Goal: Task Accomplishment & Management: Manage account settings

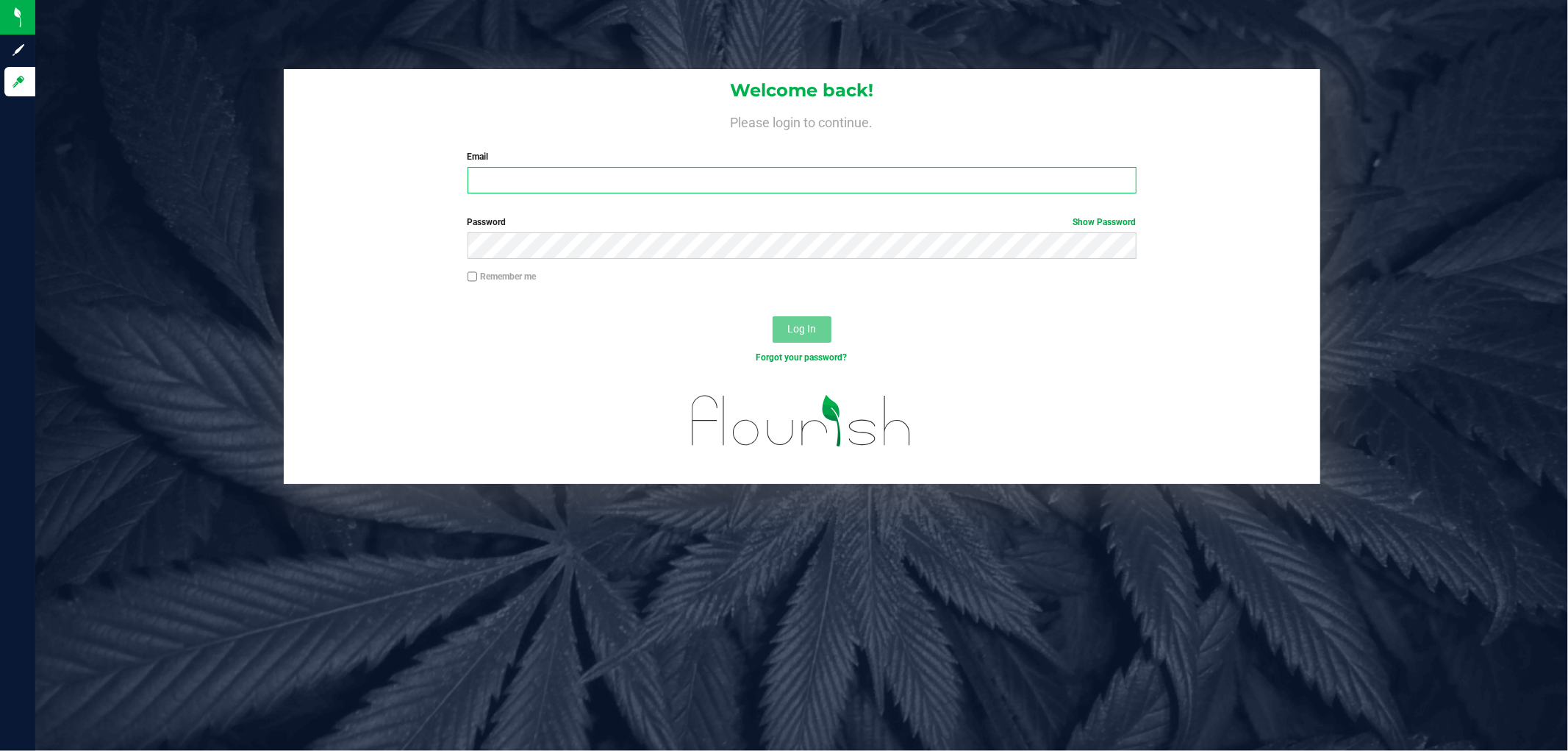
click at [605, 186] on input "Email" at bounding box center [801, 180] width 669 height 26
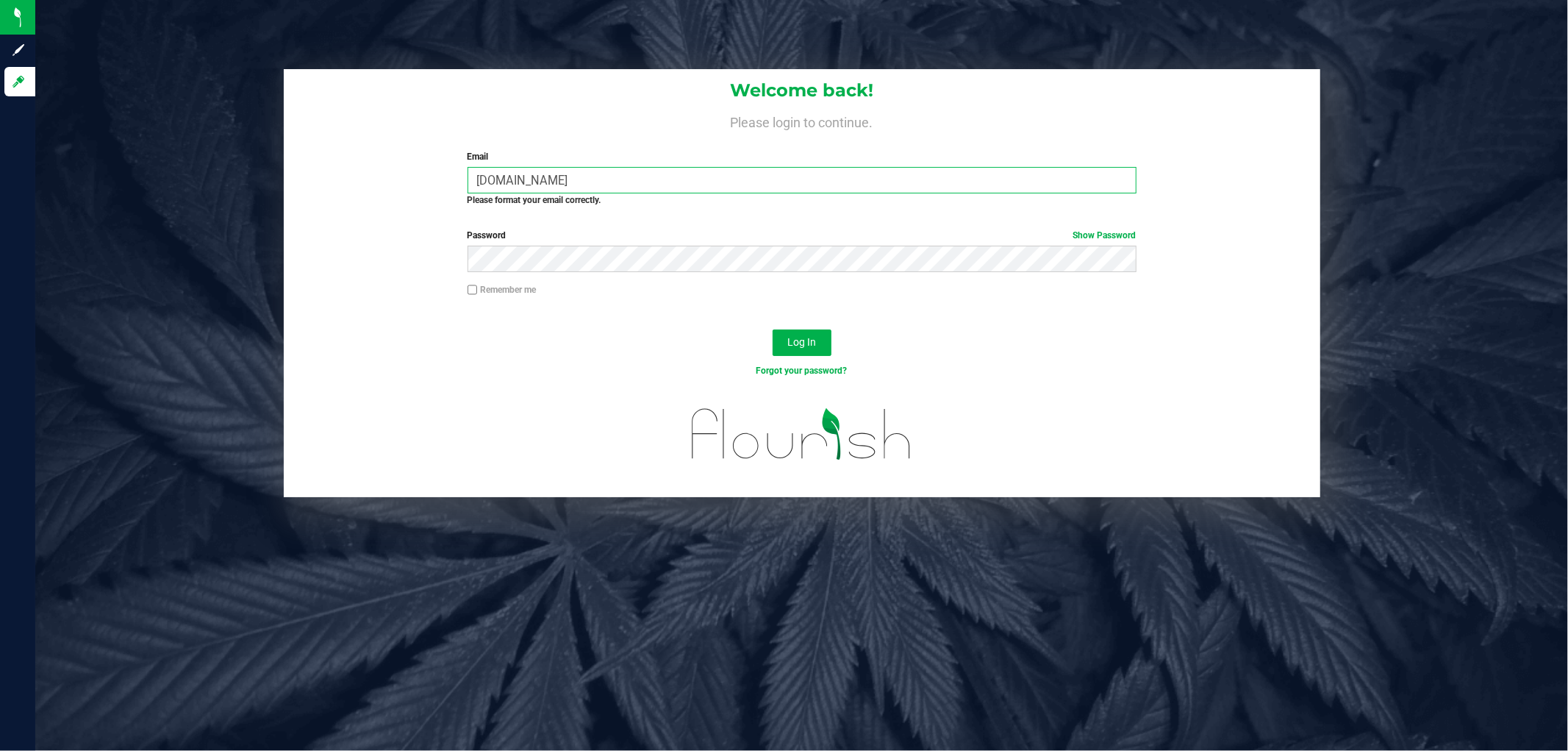
click at [529, 170] on input "wperkins2liveparallel.com" at bounding box center [801, 180] width 669 height 26
type input "wperkins@liveparallel.com"
click at [773, 329] on button "Log In" at bounding box center [801, 342] width 59 height 26
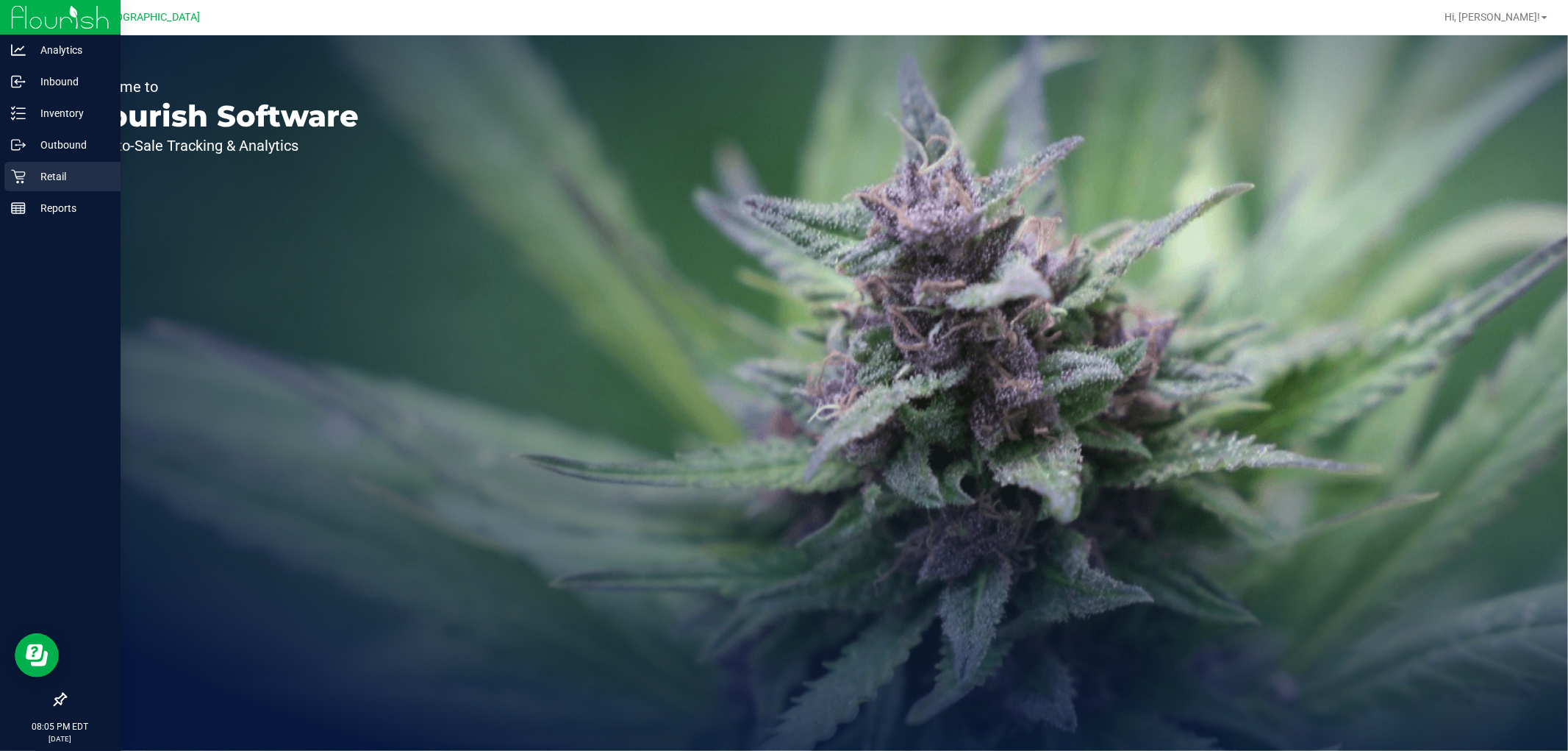
click at [30, 178] on p "Retail" at bounding box center [70, 177] width 88 height 18
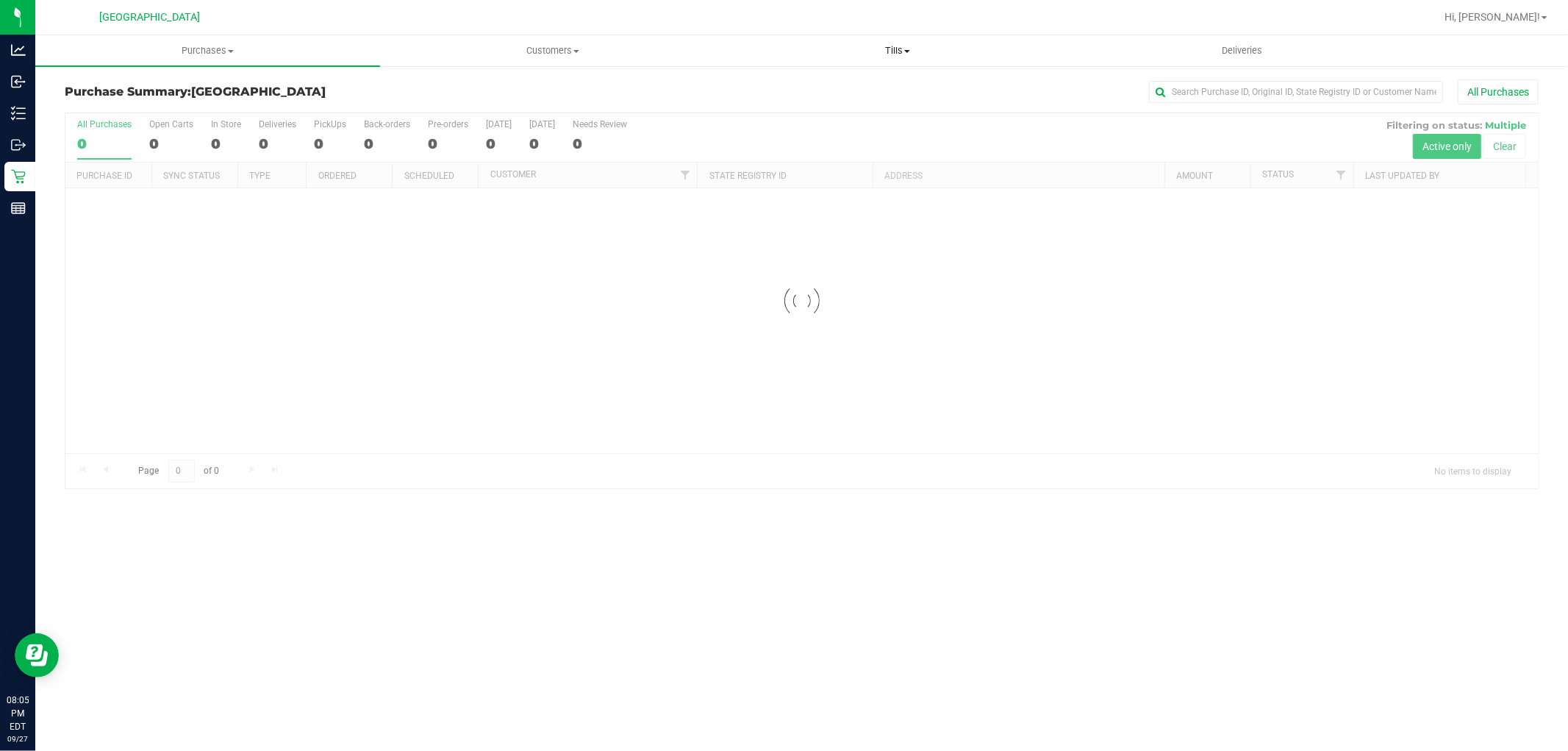
click at [905, 53] on span "Tills" at bounding box center [897, 51] width 343 height 14
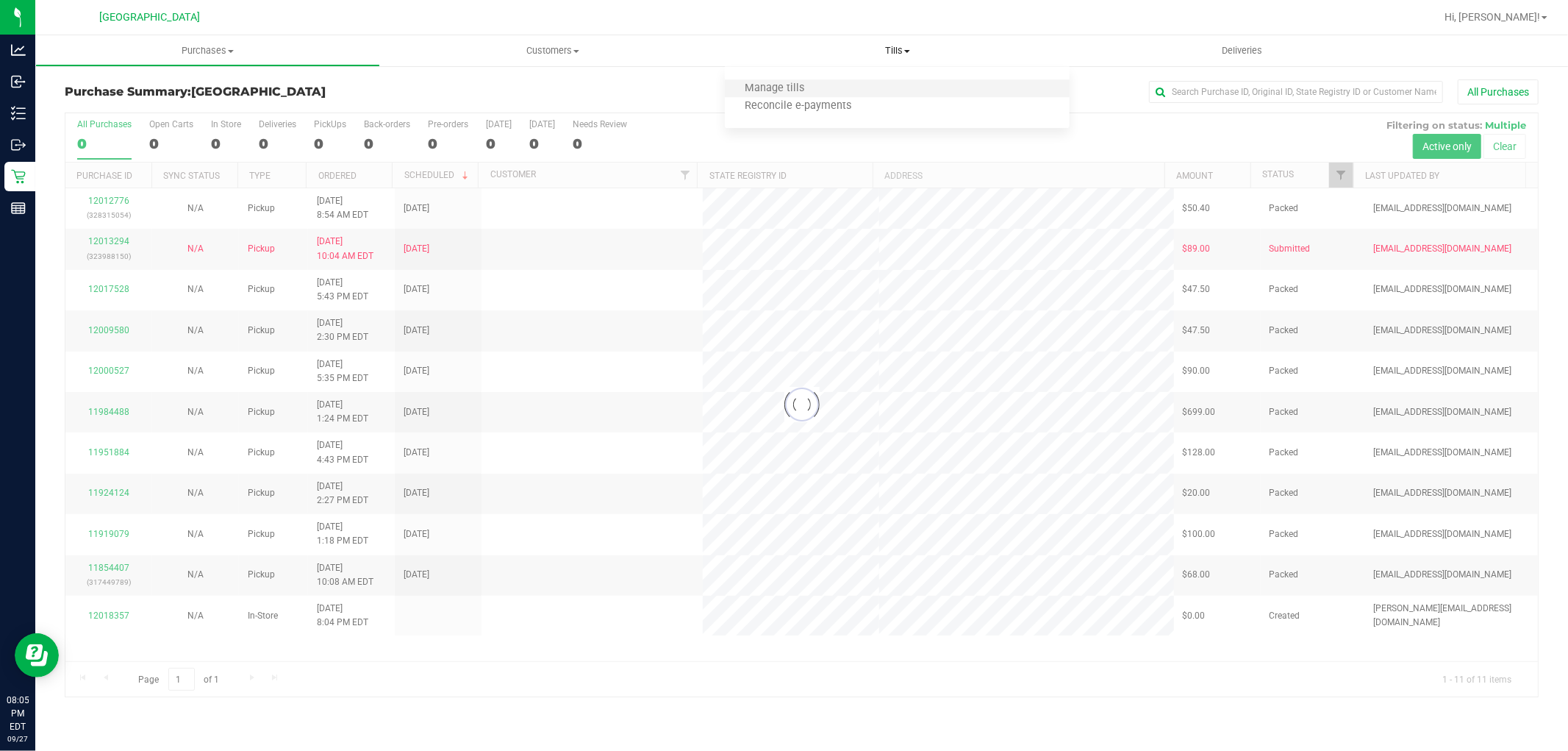
click at [782, 80] on li "Manage tills" at bounding box center [897, 88] width 345 height 18
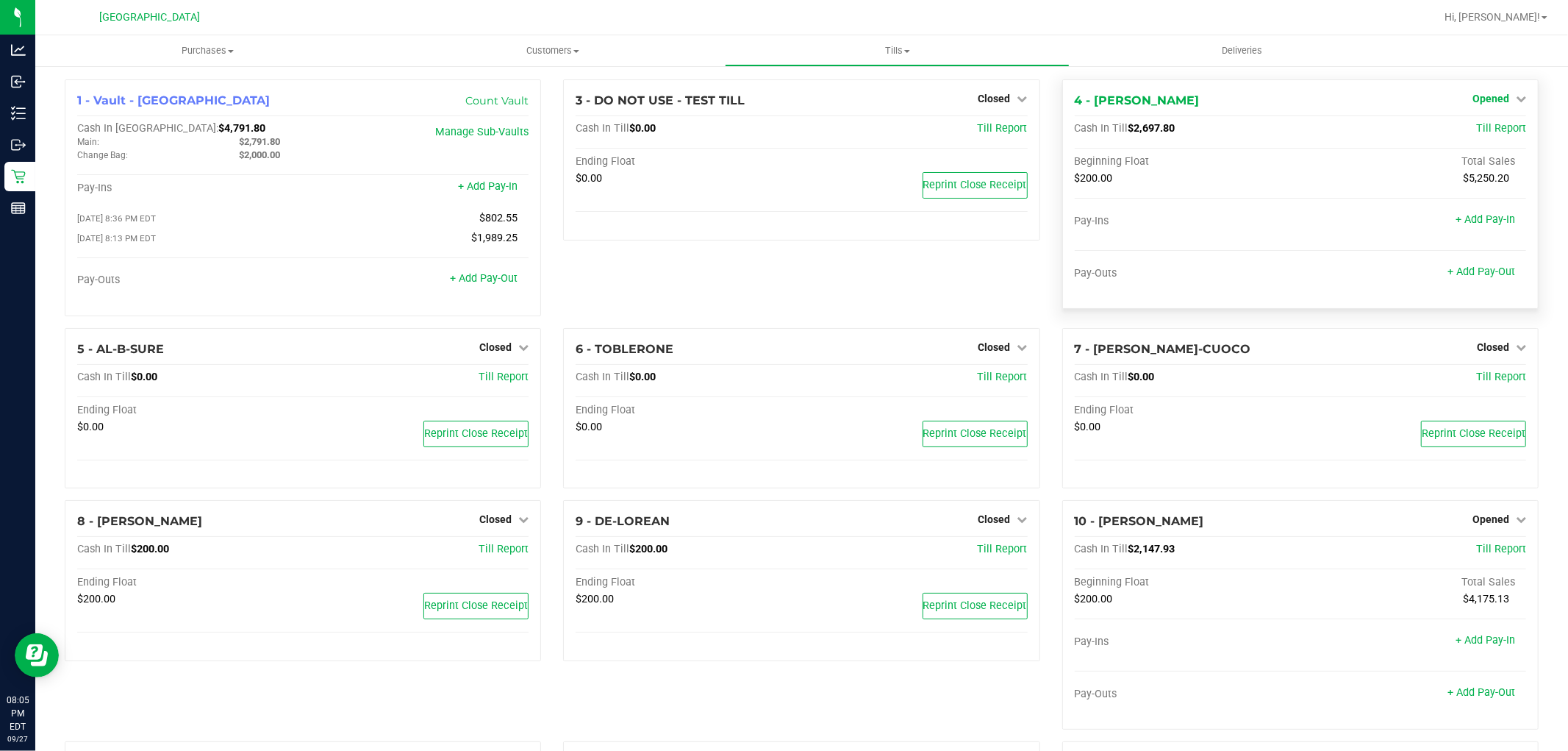
click at [1494, 98] on span "Opened" at bounding box center [1490, 98] width 36 height 12
click at [1476, 127] on link "Close Till" at bounding box center [1492, 130] width 40 height 12
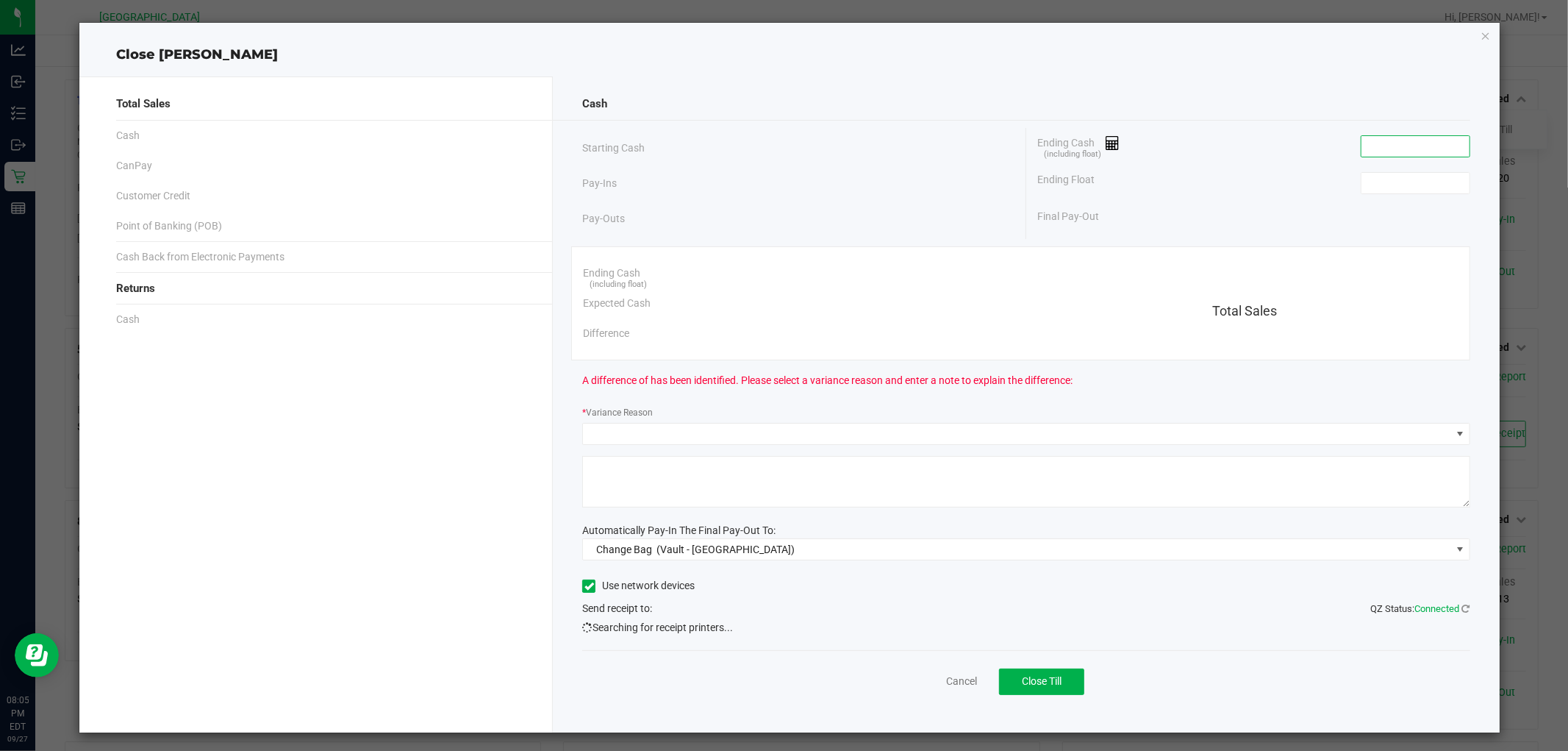
click at [1410, 137] on input at bounding box center [1415, 146] width 108 height 20
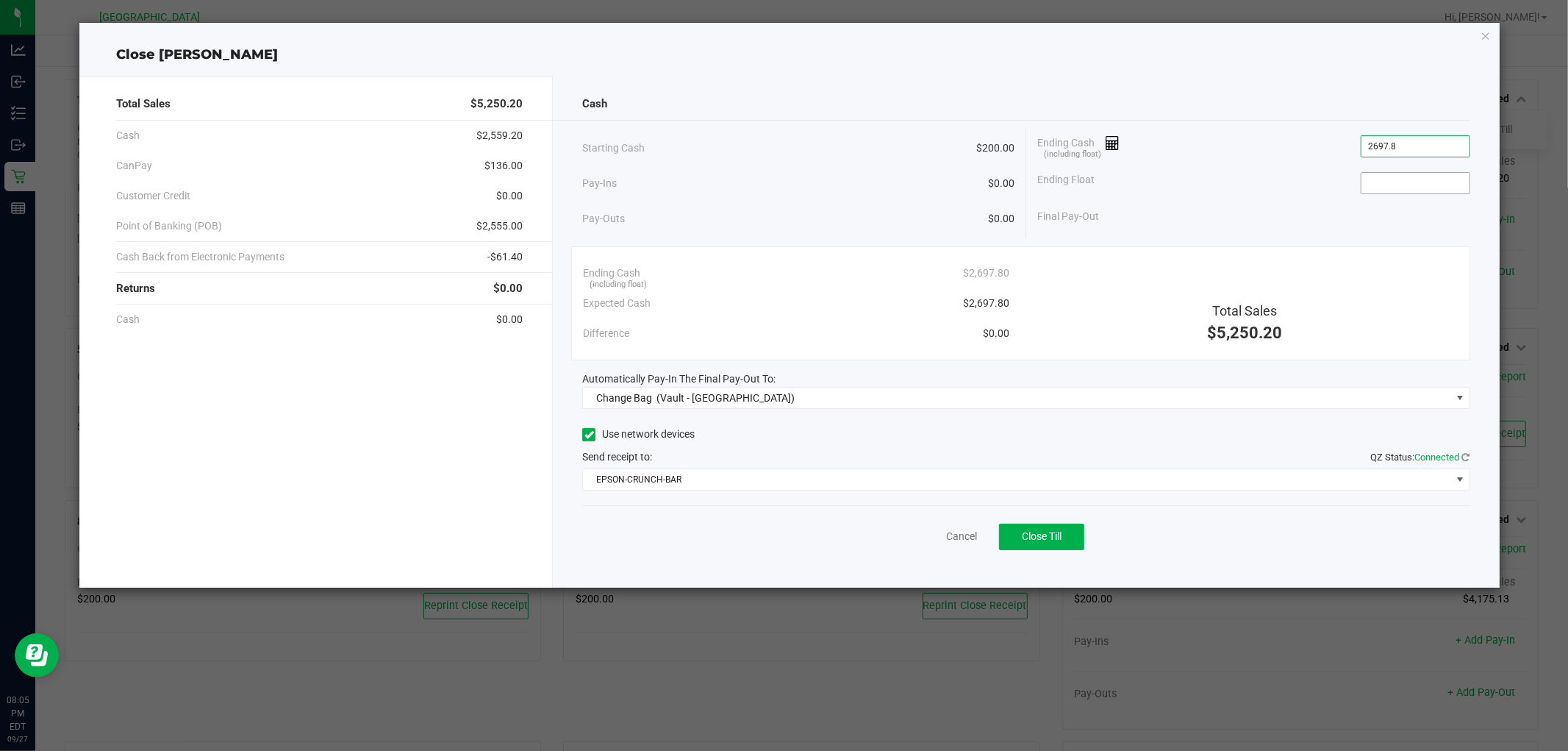
type input "$2,697.80"
click at [1428, 186] on input at bounding box center [1415, 183] width 108 height 20
type input "$200.00"
click at [915, 375] on div "Automatically Pay-In The Final Pay-Out To:" at bounding box center [1026, 379] width 887 height 15
click at [905, 401] on span "Change Bag (Vault - North Port WC)" at bounding box center [1016, 398] width 868 height 20
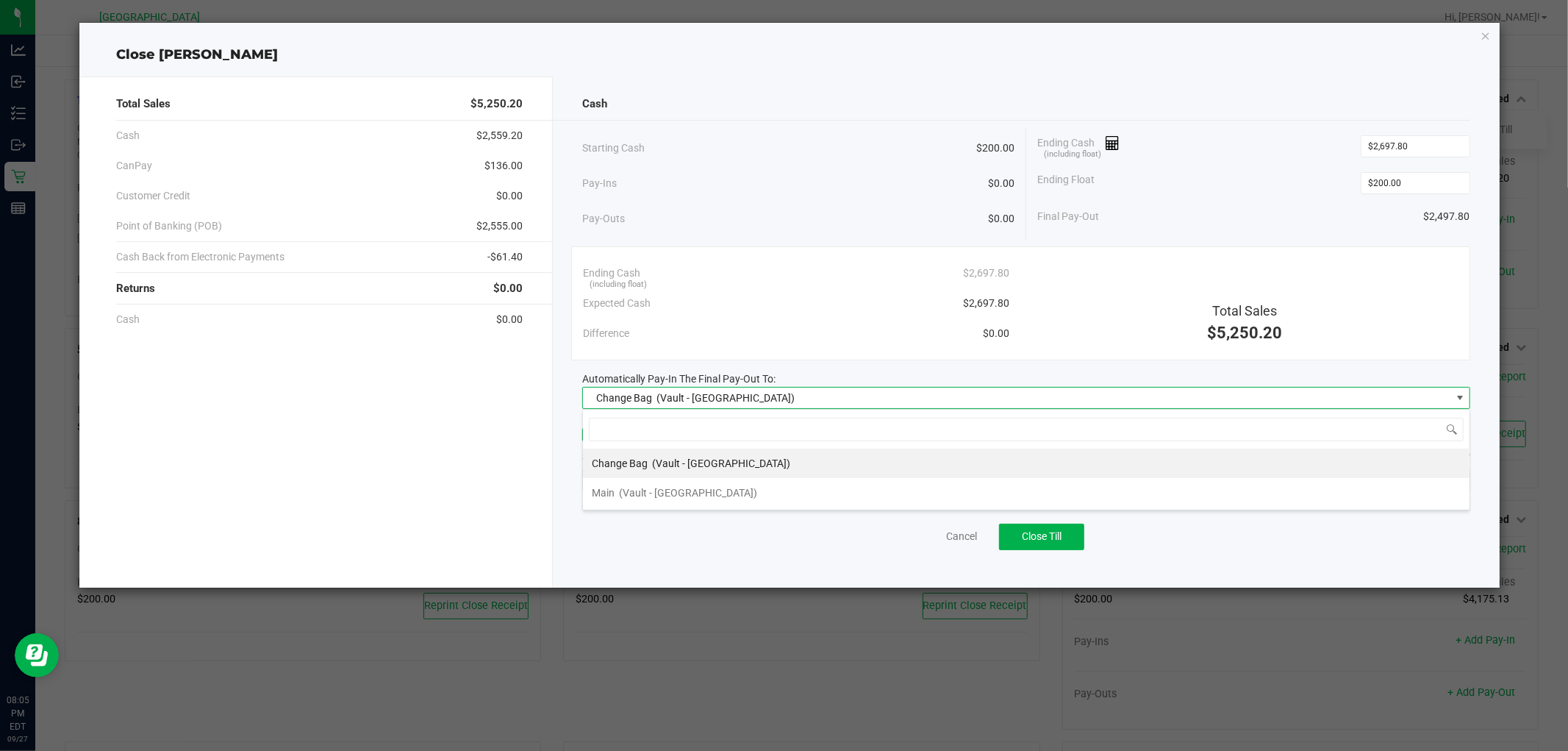
scroll to position [22, 887]
click at [721, 496] on span "(Vault - North Port WC)" at bounding box center [688, 493] width 138 height 12
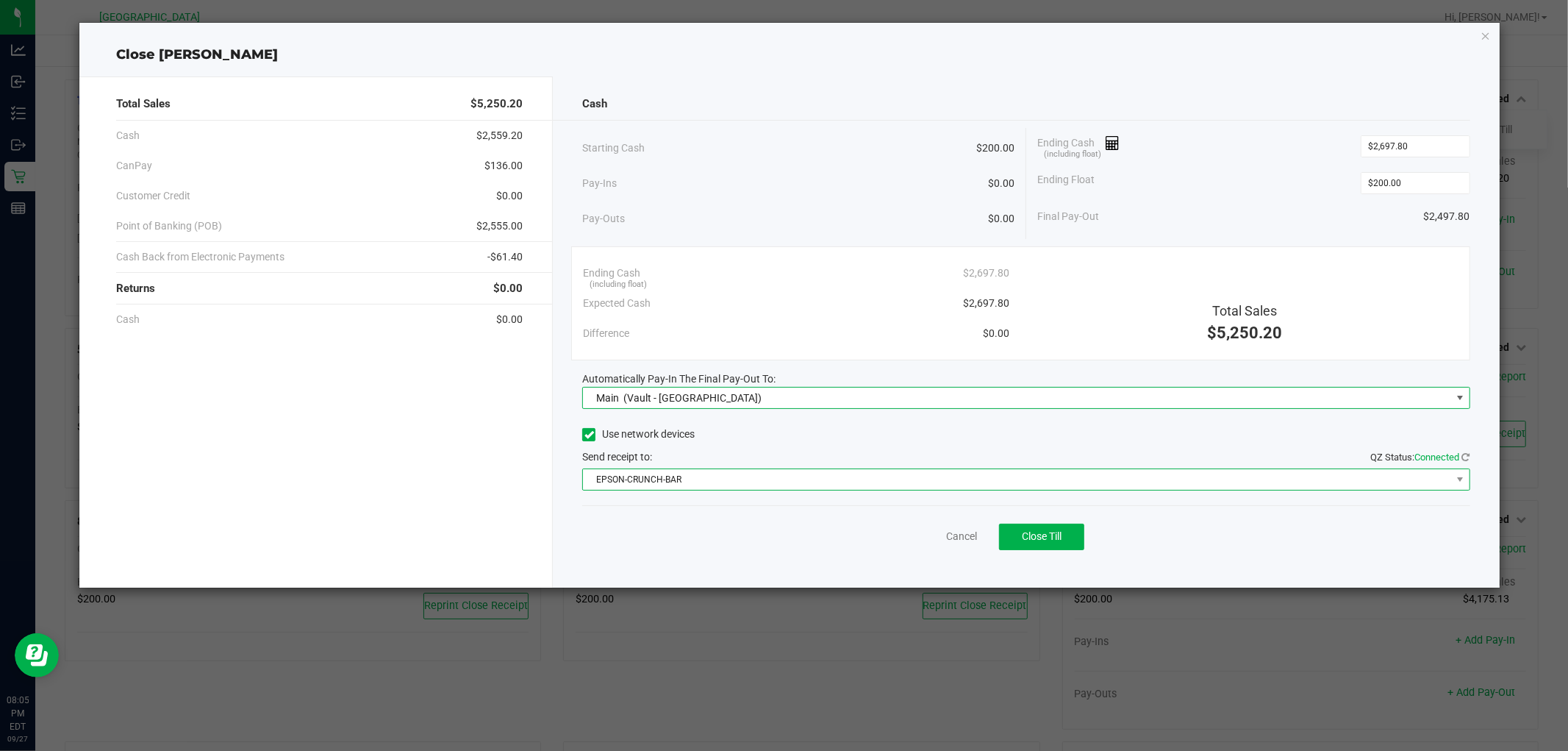
click at [832, 479] on span "EPSON-CRUNCH-BAR" at bounding box center [1016, 479] width 868 height 20
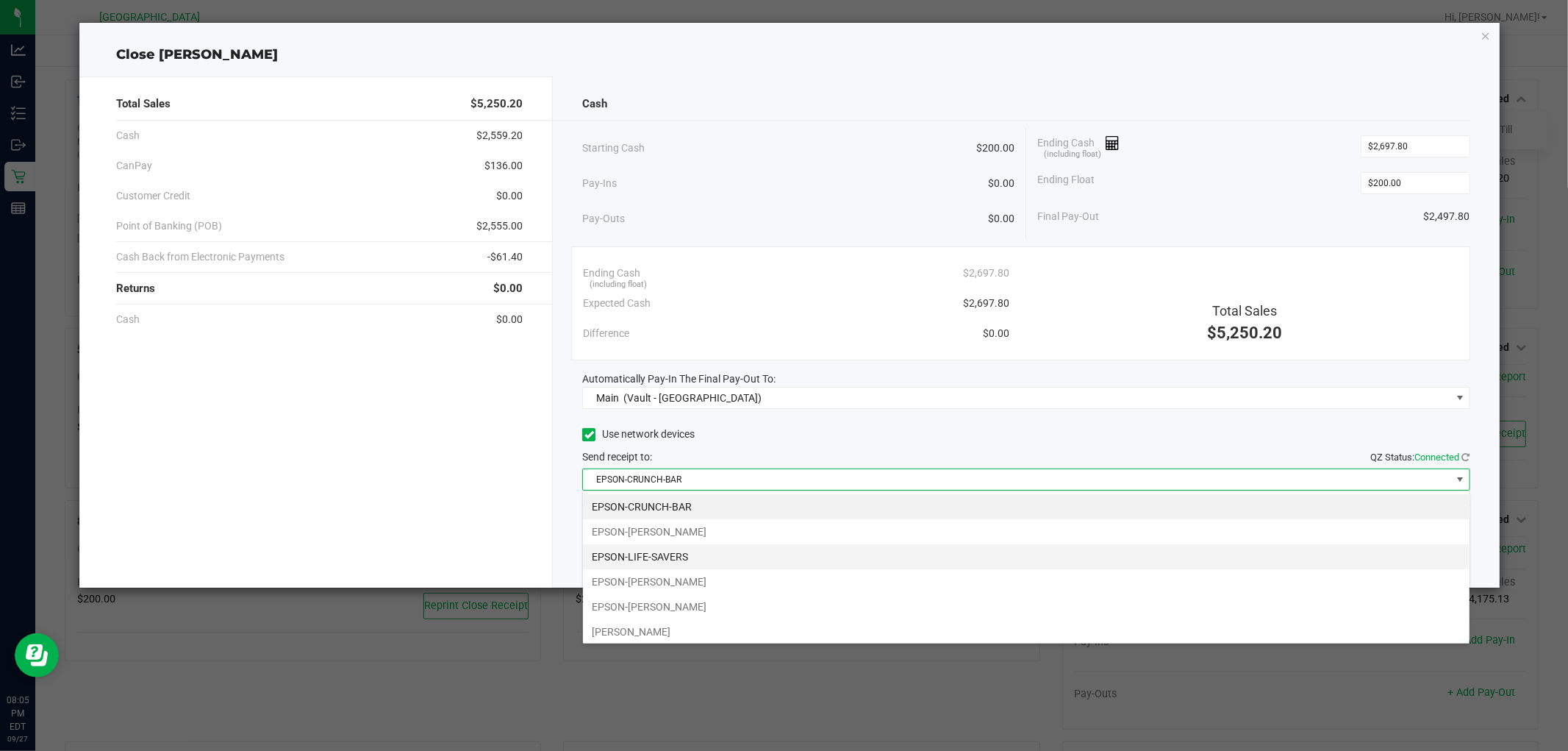
click at [684, 557] on li "EPSON-LIFE-SAVERS" at bounding box center [1025, 557] width 886 height 25
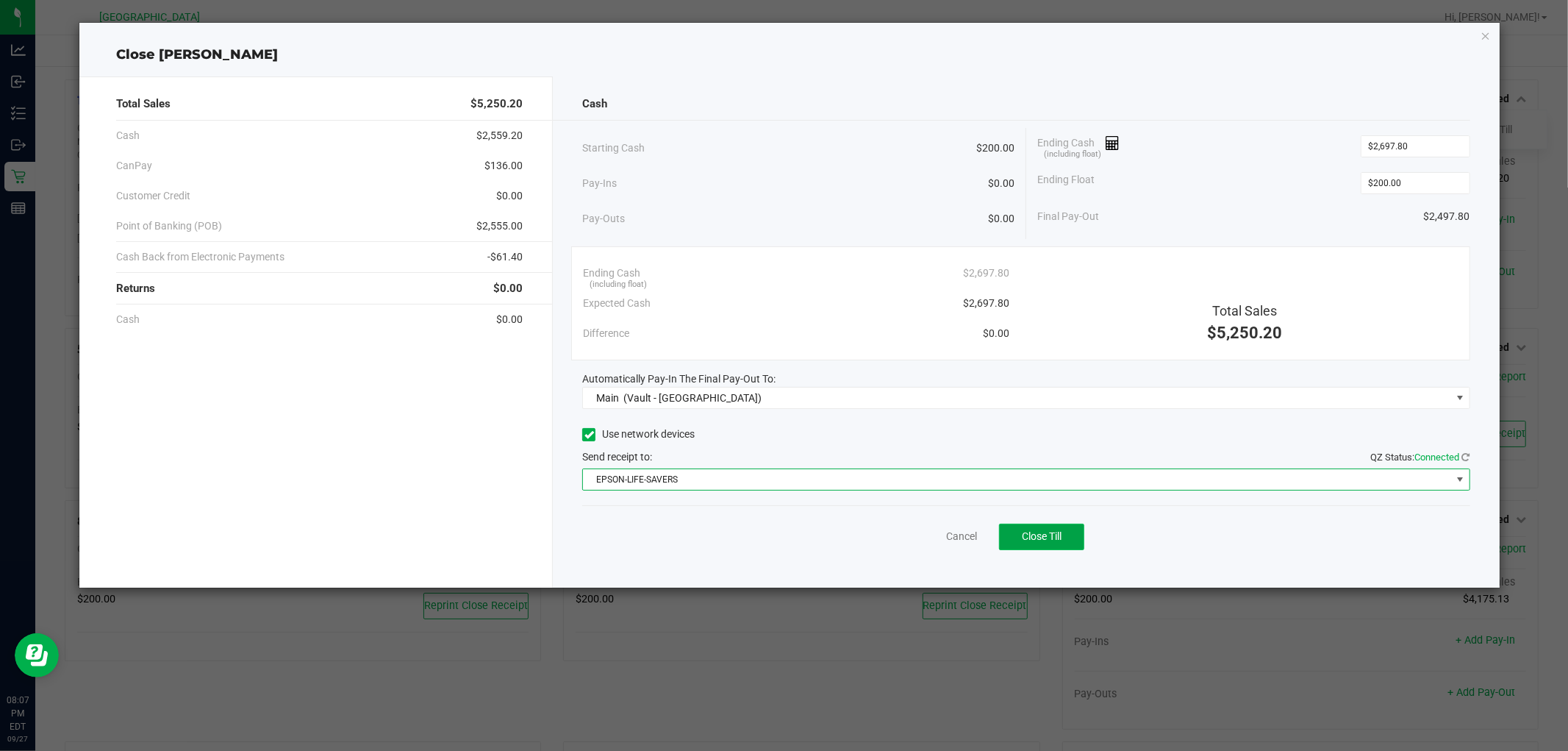
click at [1077, 534] on button "Close Till" at bounding box center [1041, 536] width 86 height 26
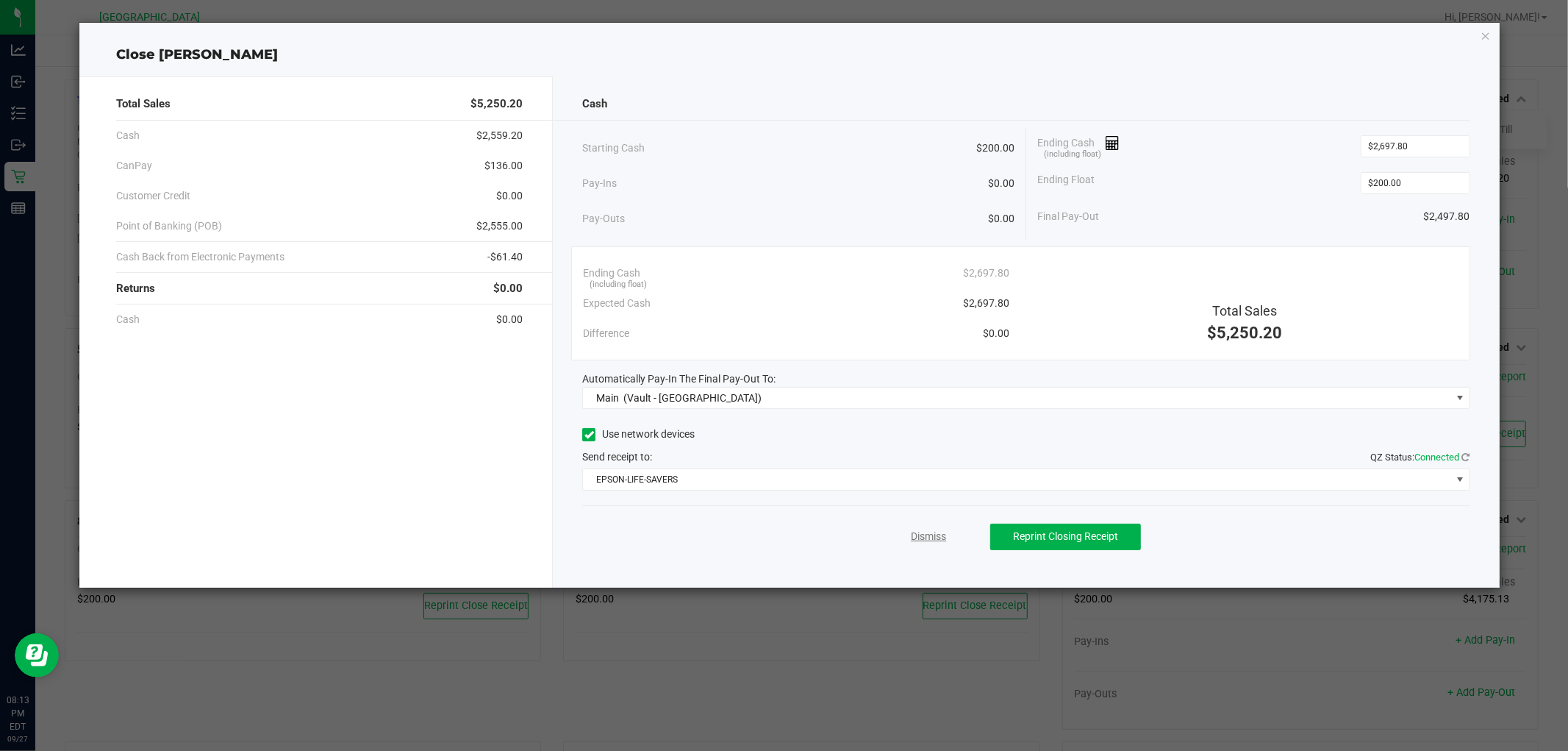
click at [930, 531] on link "Dismiss" at bounding box center [929, 536] width 36 height 15
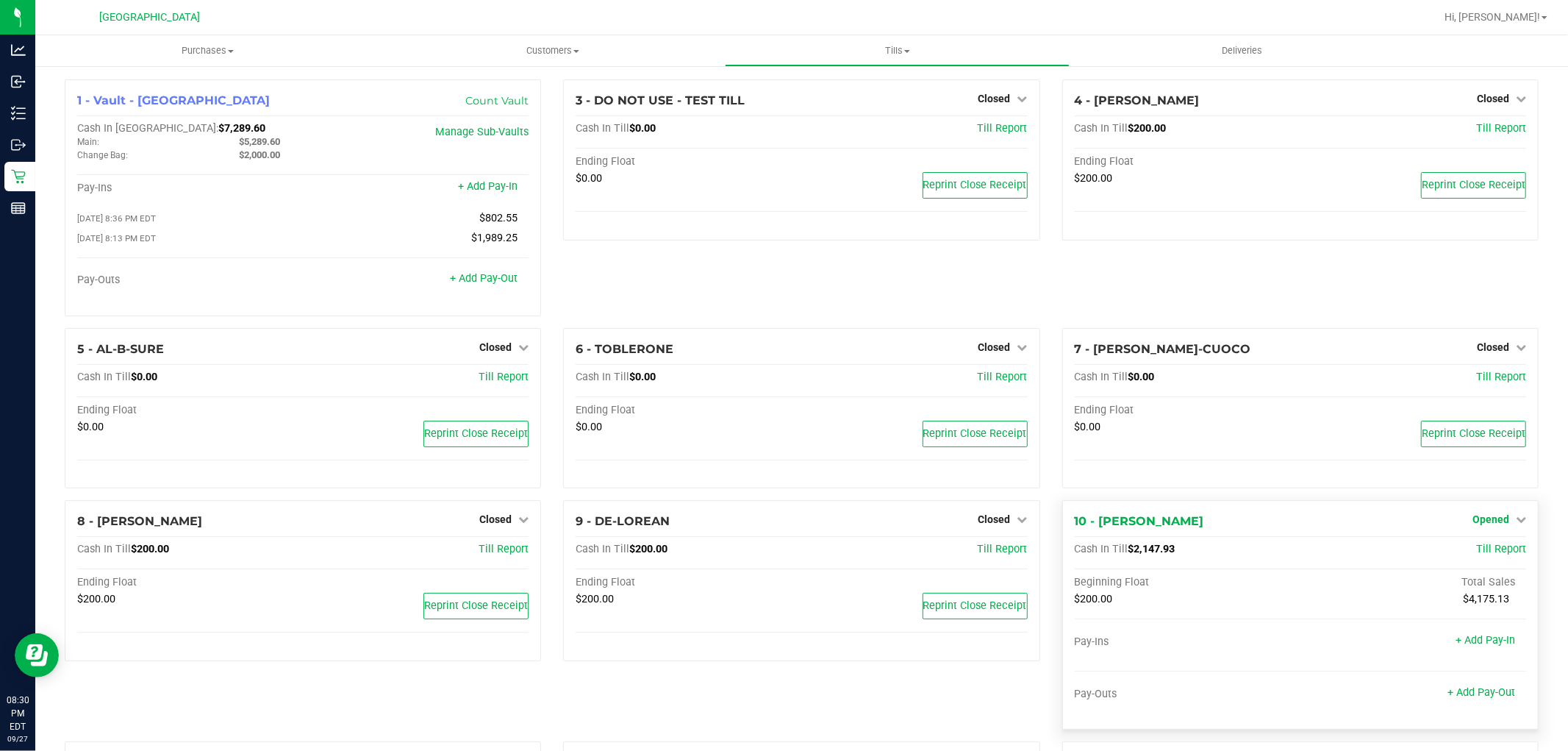
click at [1497, 524] on link "Opened" at bounding box center [1498, 519] width 53 height 12
click at [1502, 553] on div "Close Till" at bounding box center [1493, 551] width 109 height 19
click at [1489, 546] on link "Close Till" at bounding box center [1492, 551] width 40 height 12
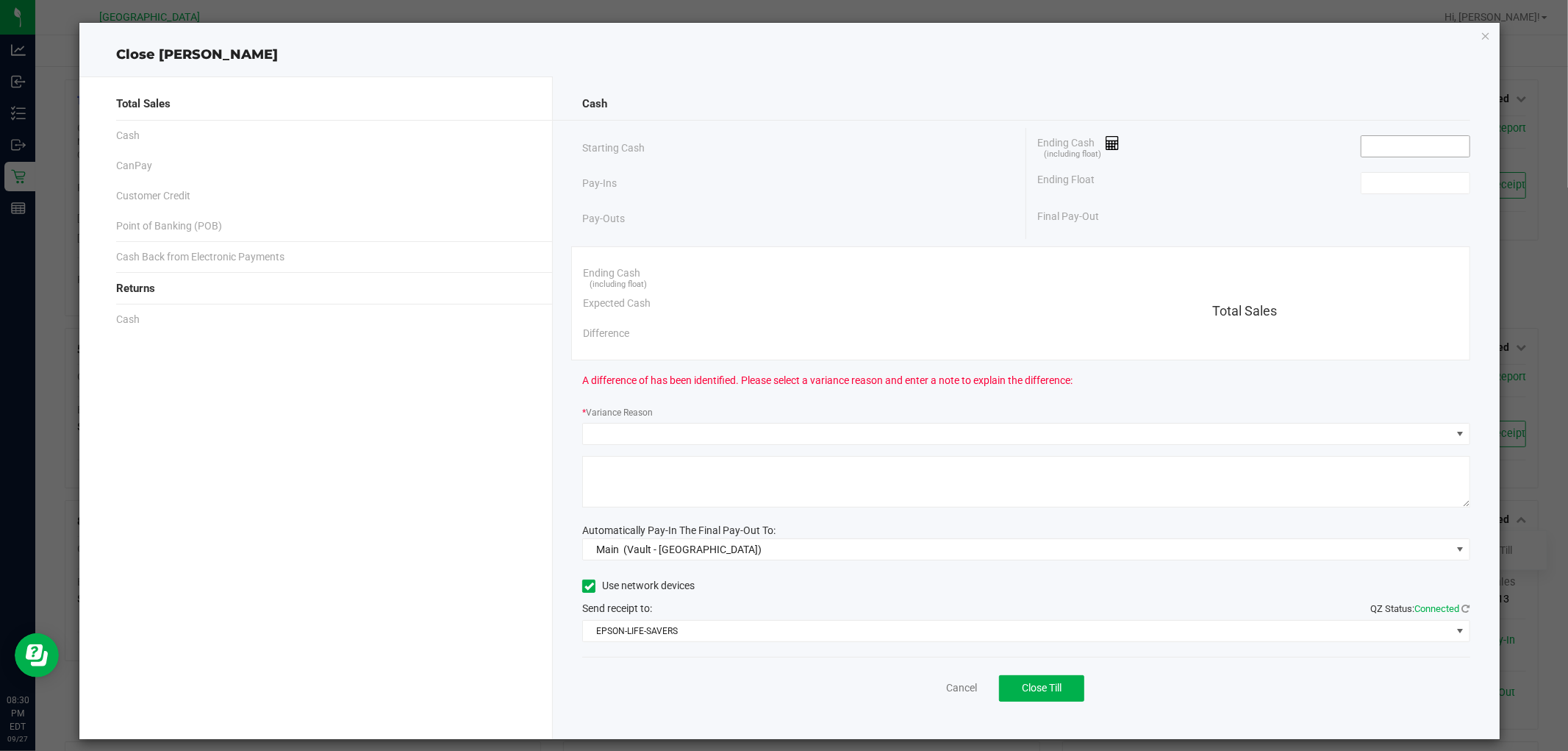
click at [1385, 147] on input at bounding box center [1415, 146] width 108 height 20
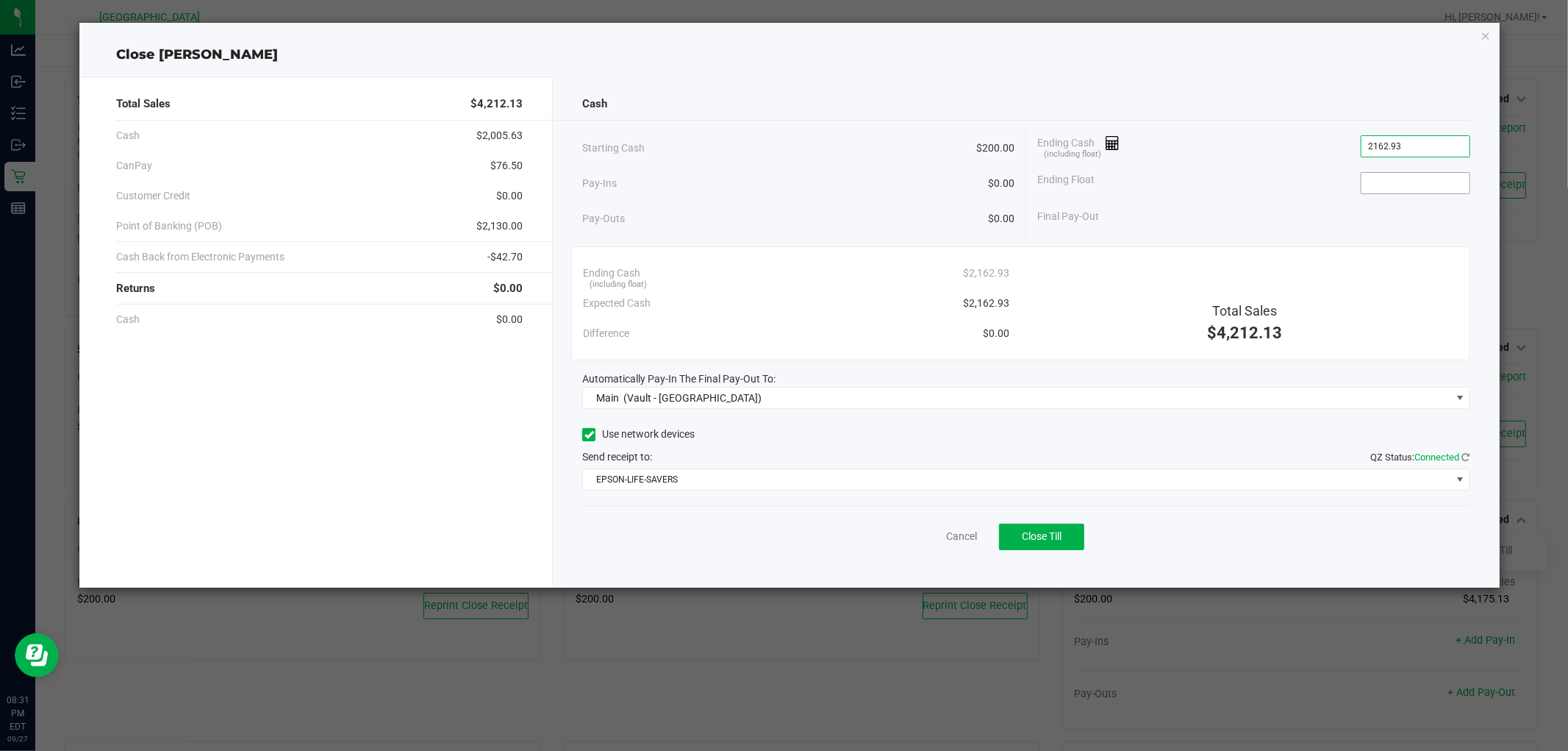
type input "$2,162.93"
click at [1422, 188] on input at bounding box center [1415, 183] width 108 height 20
click at [1057, 525] on button "Close Till" at bounding box center [1041, 536] width 86 height 26
type input "$200.00"
click at [924, 541] on link "Dismiss" at bounding box center [929, 536] width 36 height 15
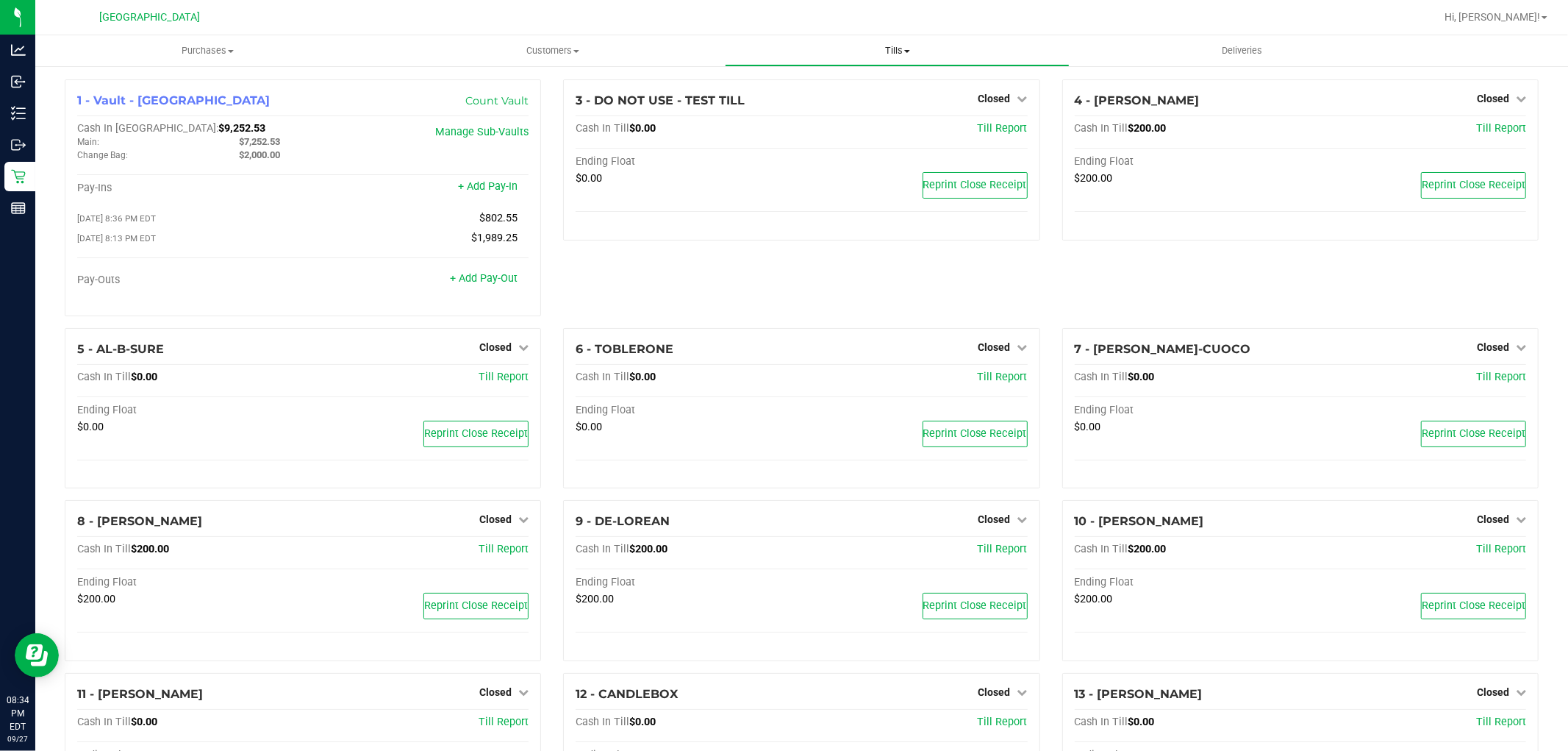
click at [907, 48] on span "Tills" at bounding box center [897, 51] width 343 height 14
click at [866, 104] on span "Reconcile e-payments" at bounding box center [798, 106] width 147 height 13
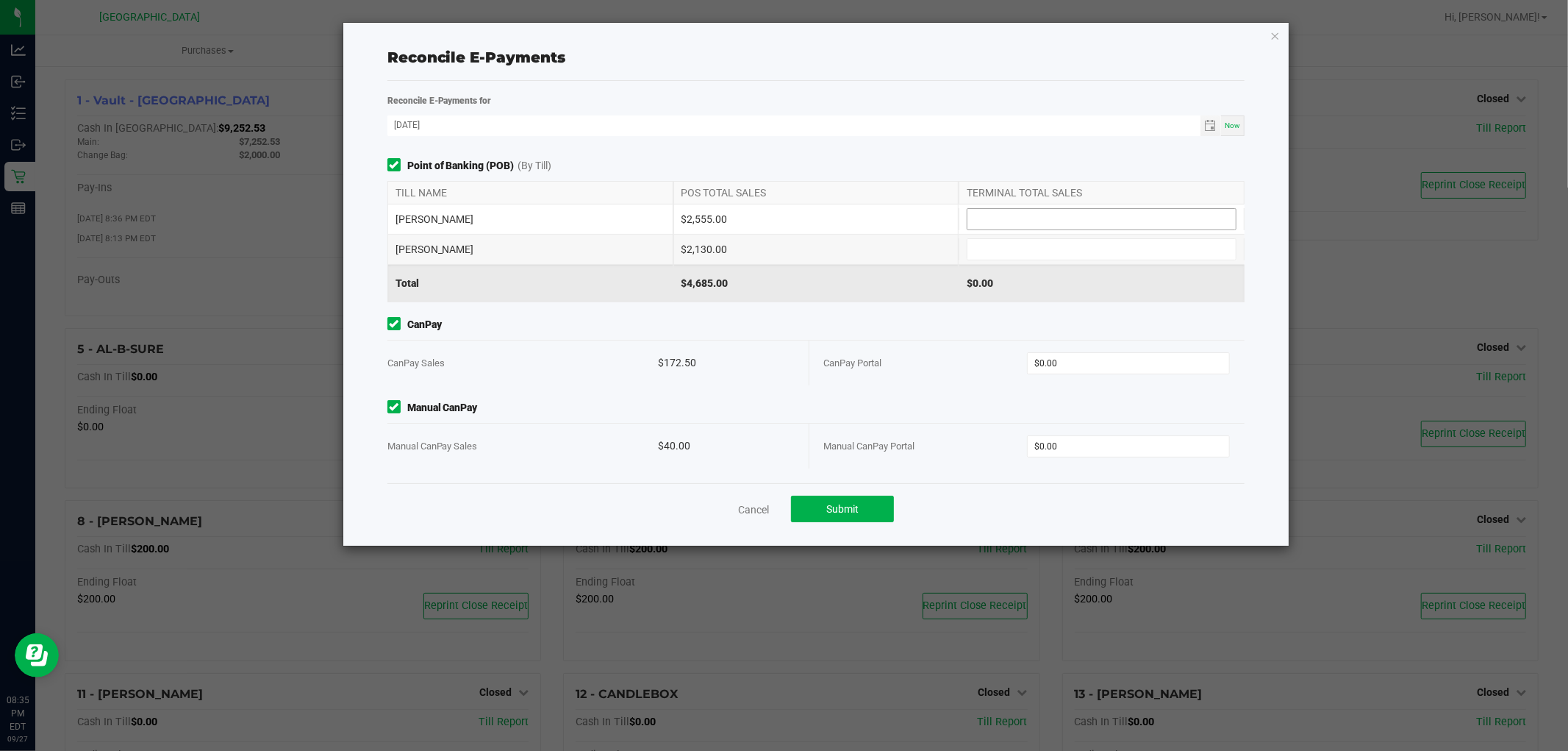
click at [1032, 217] on input at bounding box center [1102, 219] width 268 height 20
click at [1115, 359] on input "$0.00" at bounding box center [1129, 363] width 202 height 20
click at [1118, 445] on input "$0.00" at bounding box center [1129, 446] width 202 height 20
type input "$172.50"
type input "$40.00"
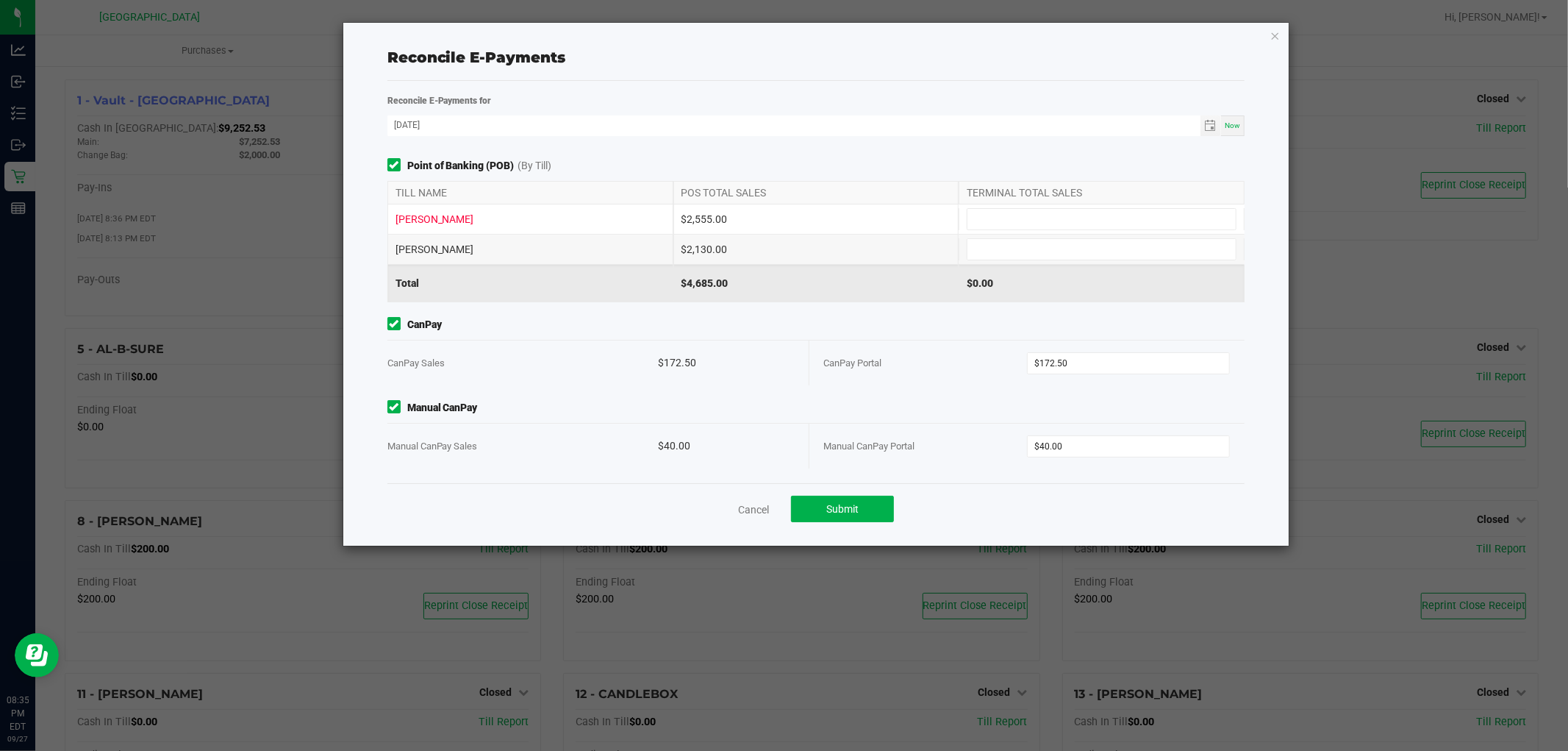
click at [1005, 192] on div "TERMINAL TOTAL SALES" at bounding box center [1101, 193] width 286 height 22
click at [1006, 214] on input at bounding box center [1102, 219] width 268 height 20
type input "$2,555.00"
click at [1012, 241] on input at bounding box center [1102, 249] width 268 height 20
type input "$2,130.00"
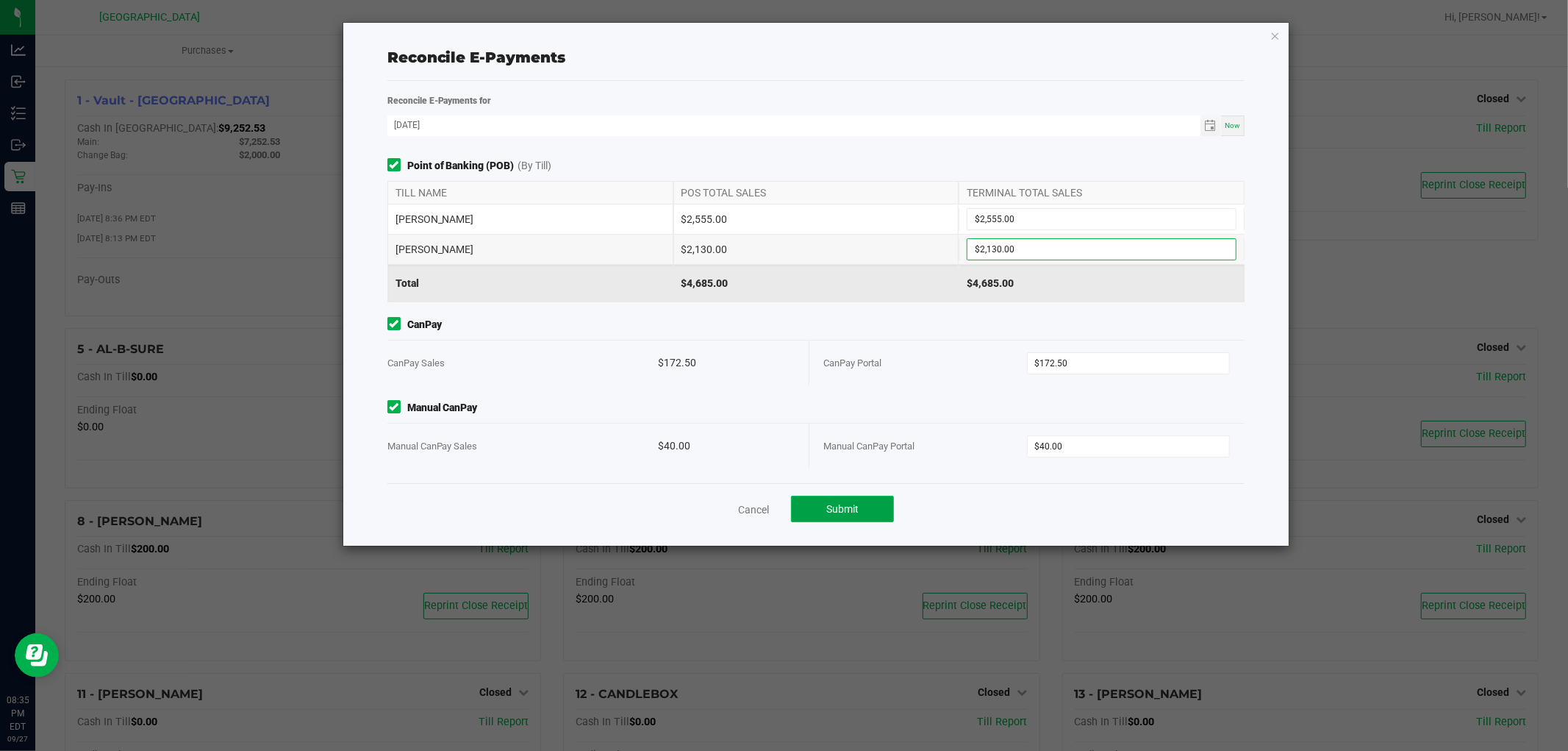
click at [843, 512] on span "Submit" at bounding box center [842, 509] width 32 height 12
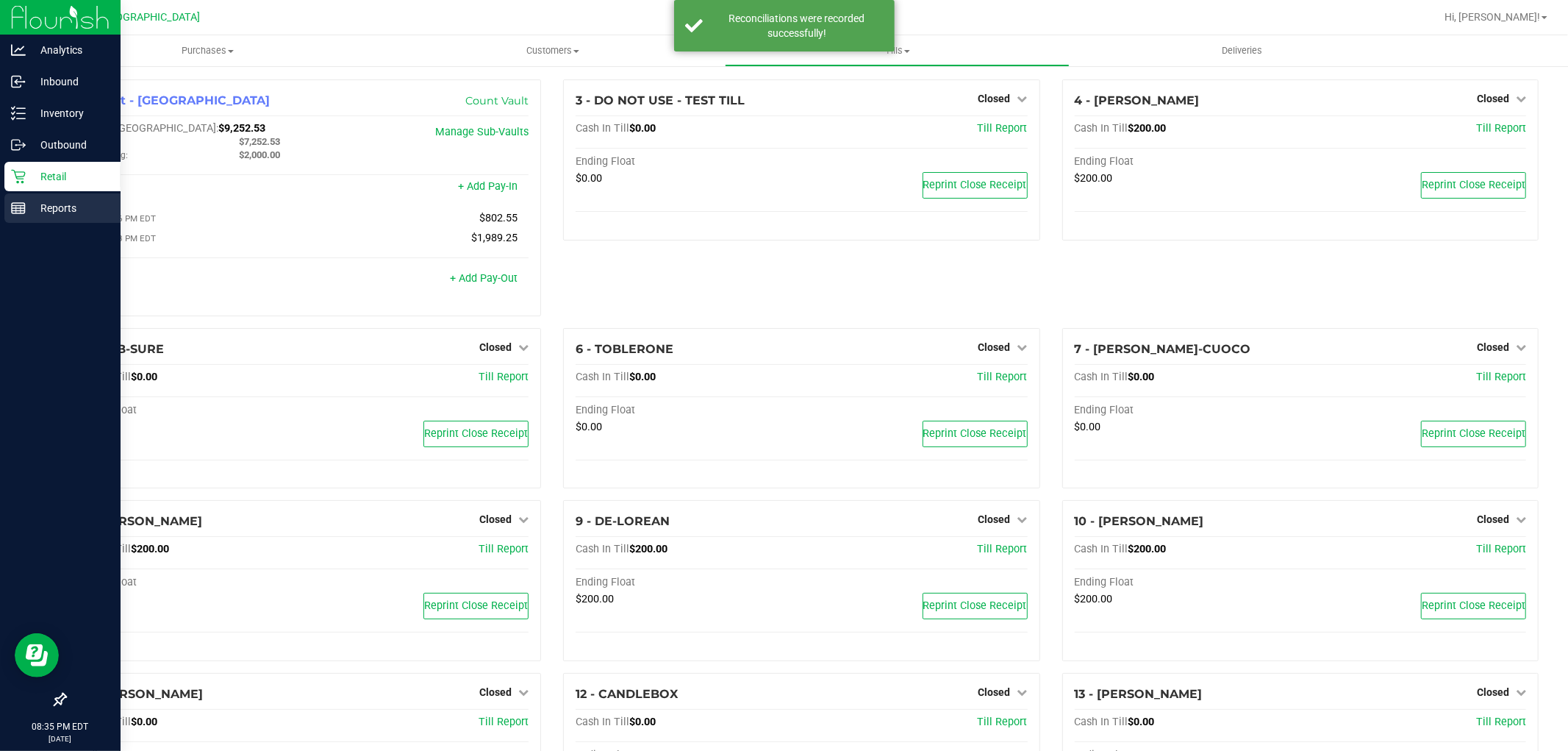
click at [46, 208] on p "Reports" at bounding box center [70, 208] width 88 height 18
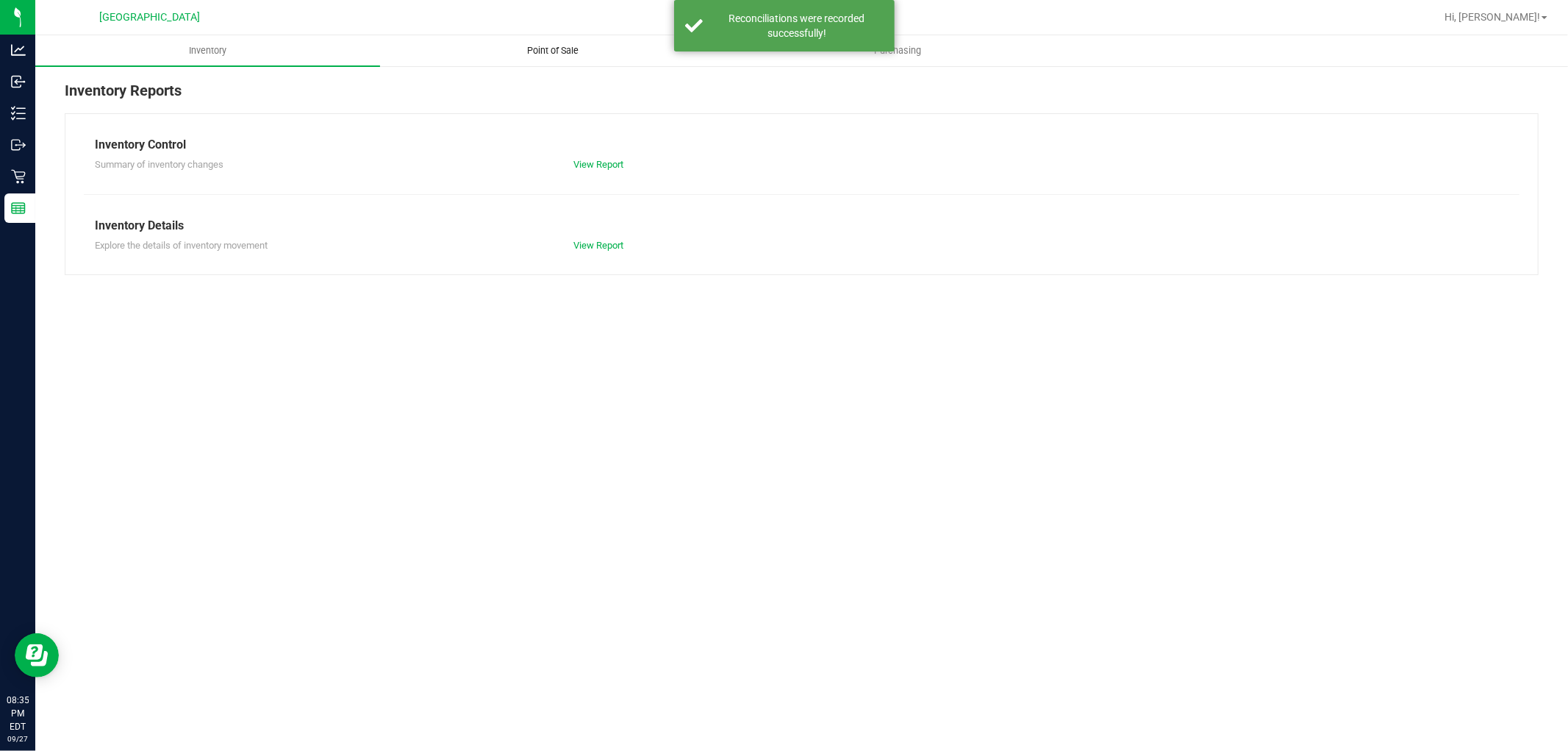
click at [561, 55] on span "Point of Sale" at bounding box center [552, 51] width 91 height 14
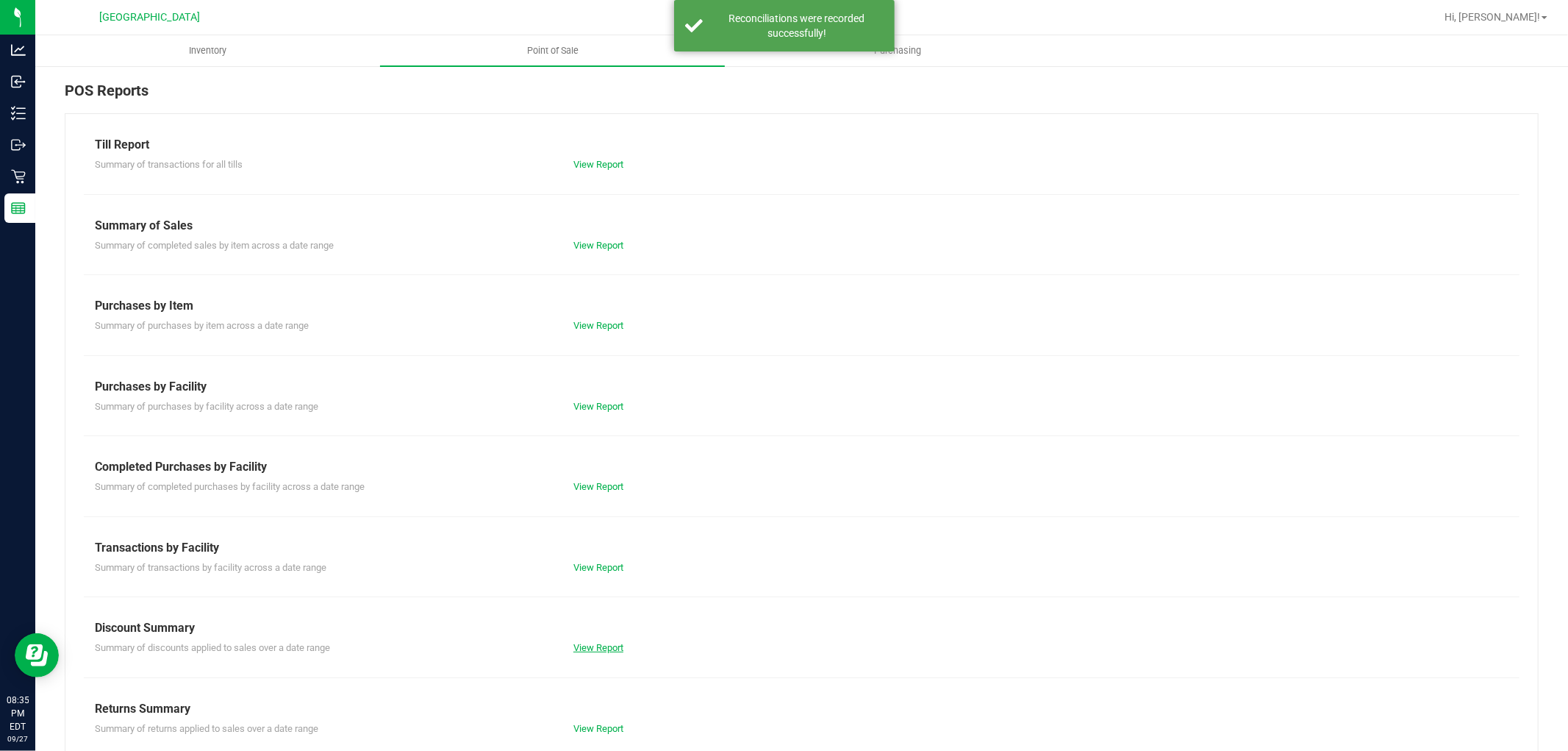
click at [611, 646] on link "View Report" at bounding box center [598, 647] width 50 height 11
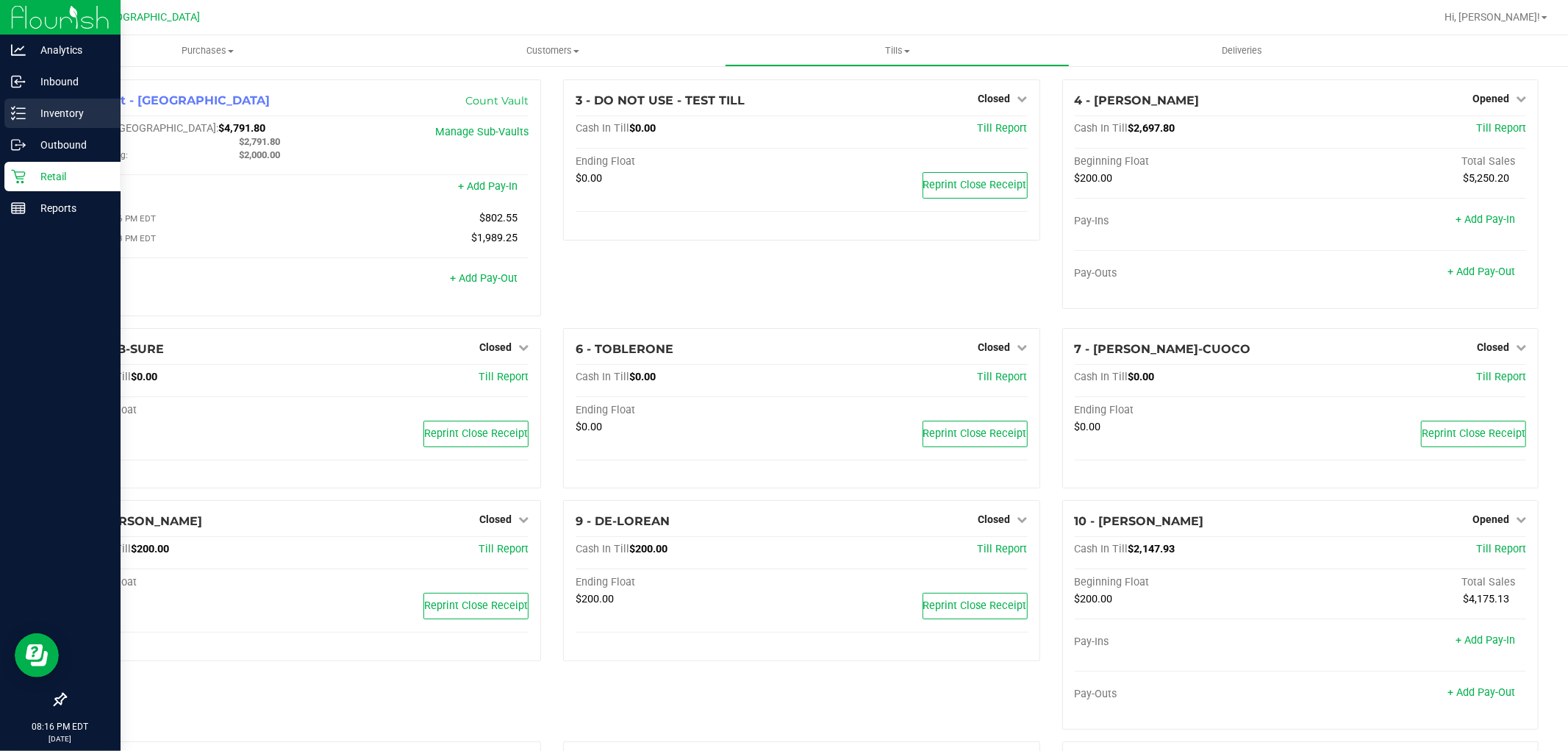
click at [57, 116] on p "Inventory" at bounding box center [70, 113] width 88 height 18
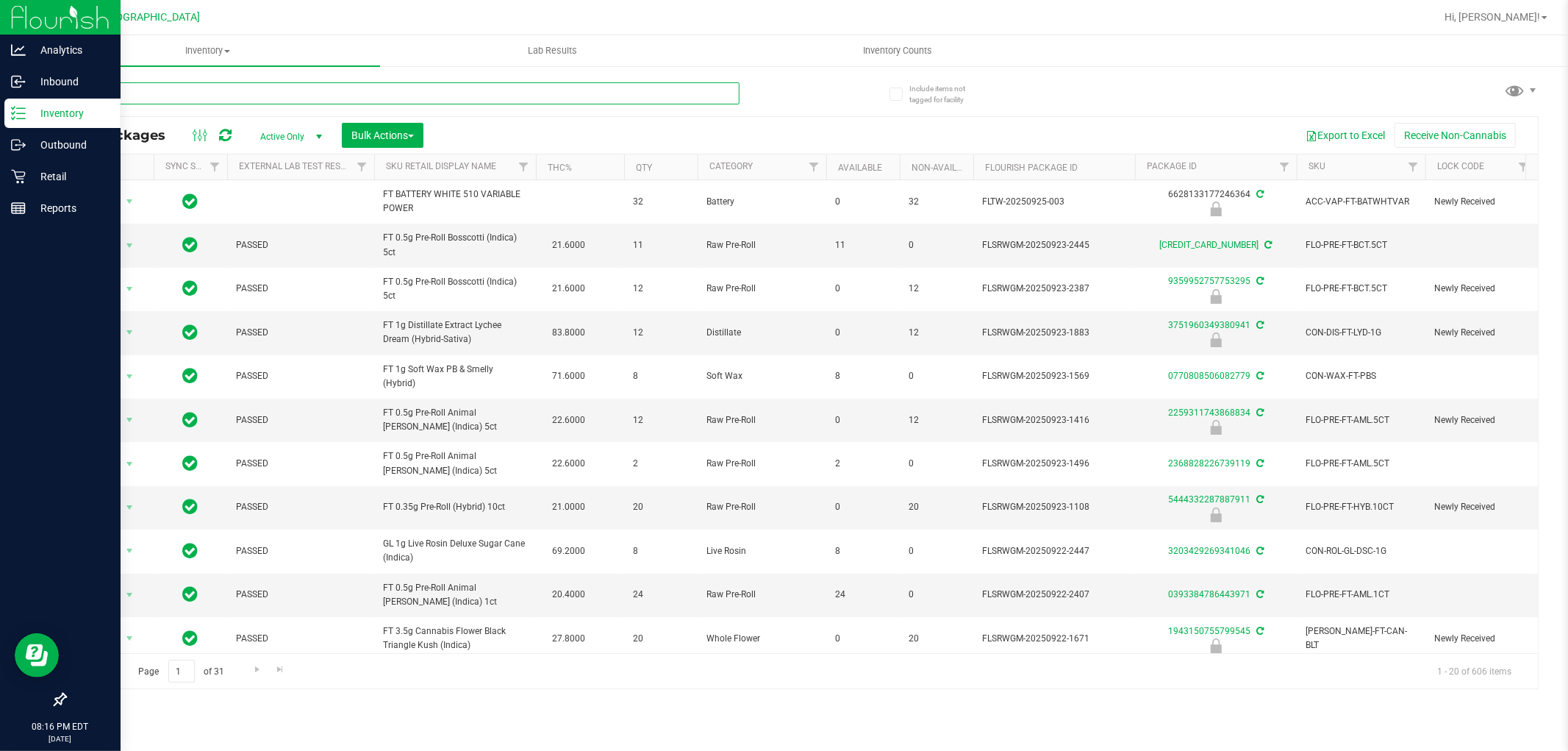
click at [224, 104] on input "text" at bounding box center [402, 93] width 675 height 22
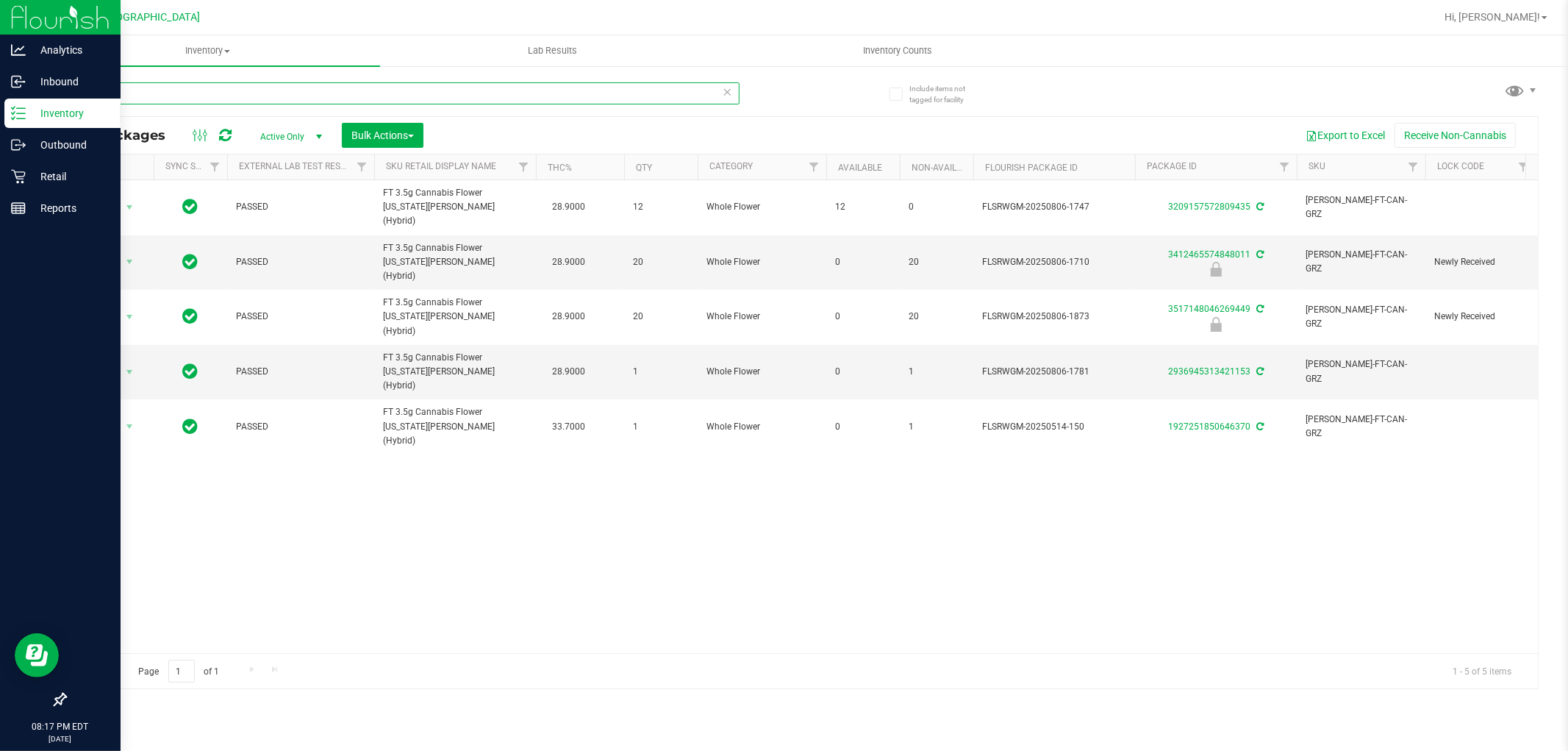
click at [224, 86] on input "grz" at bounding box center [402, 93] width 675 height 22
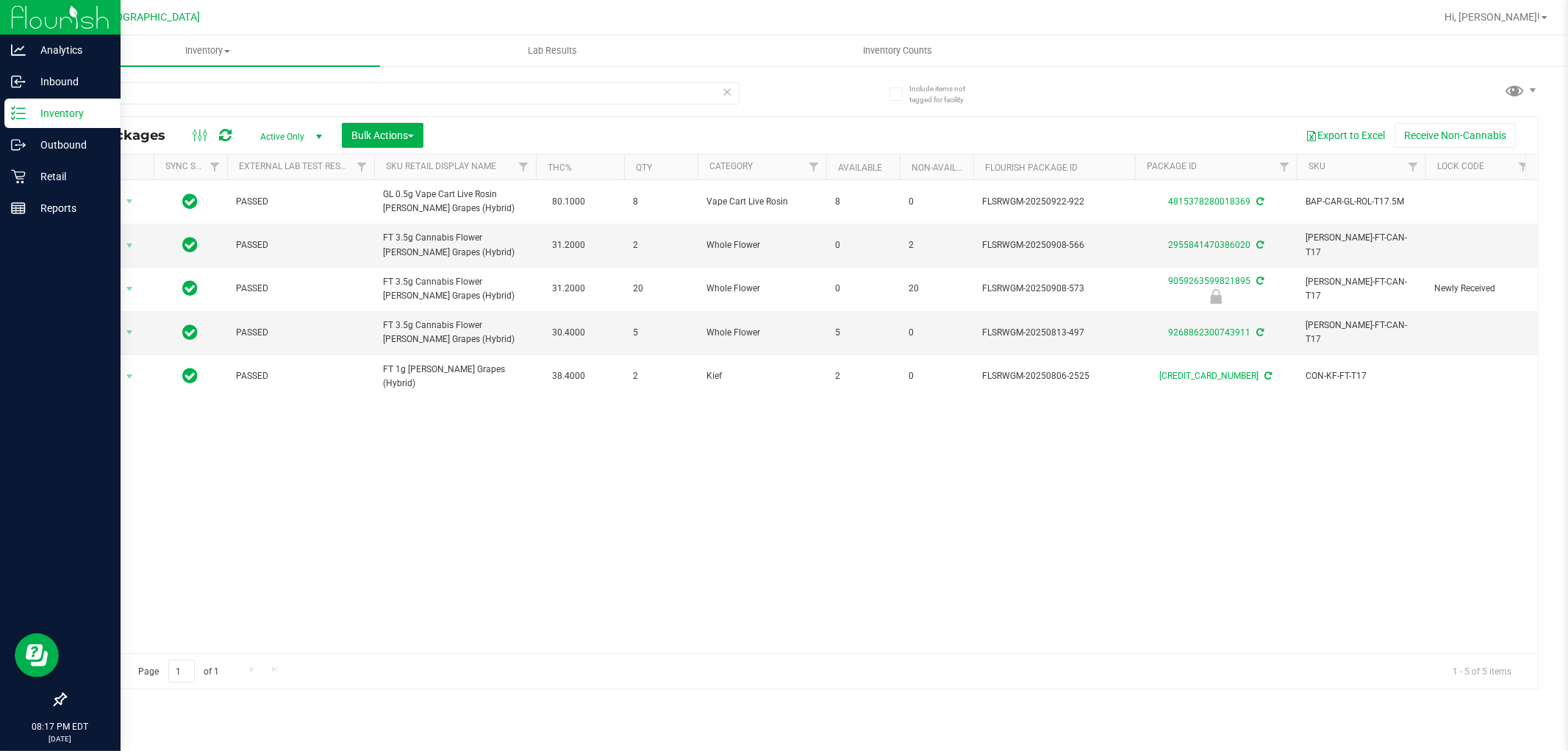
click at [320, 75] on div "t17" at bounding box center [433, 92] width 738 height 47
click at [321, 91] on input "t17" at bounding box center [402, 93] width 675 height 22
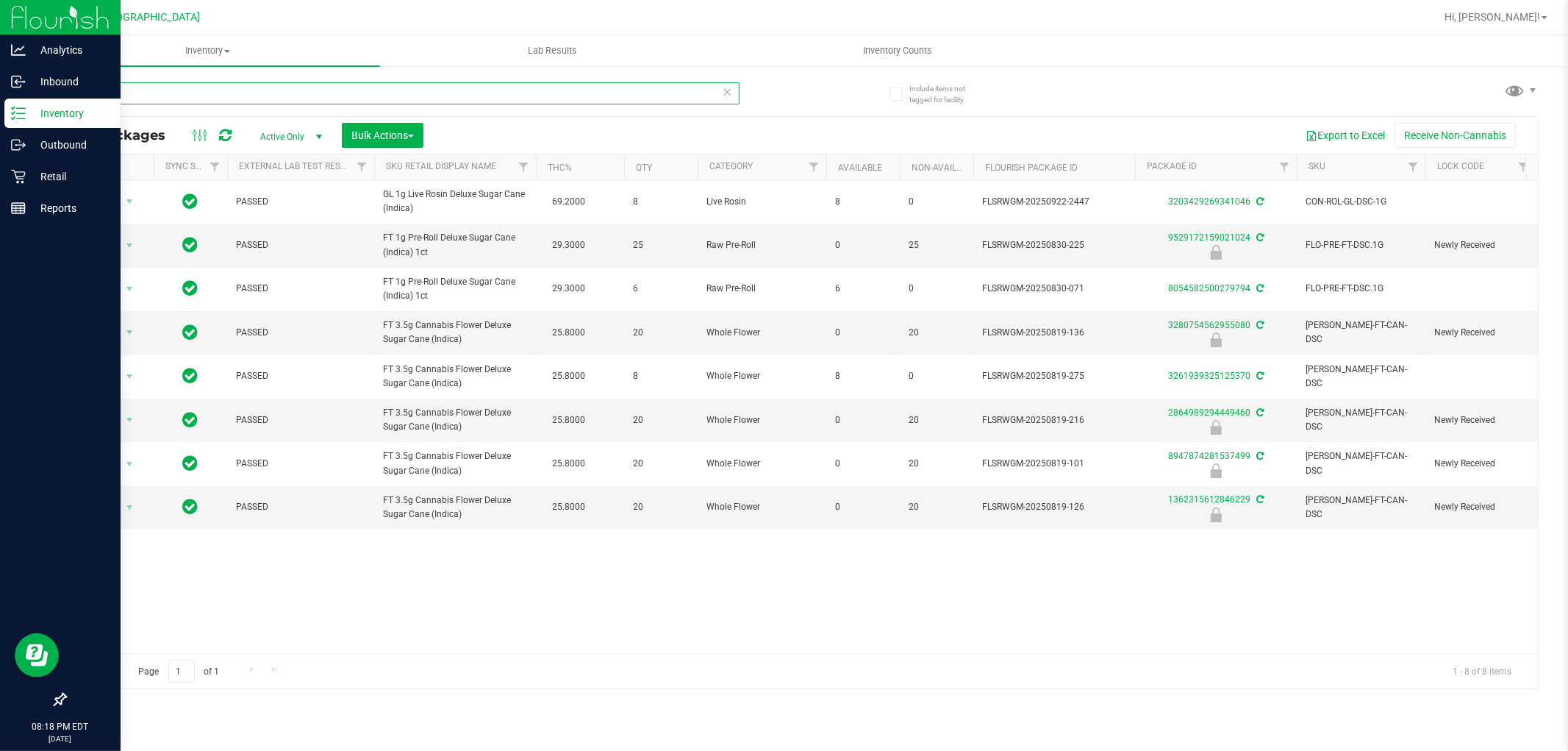
click at [195, 96] on input "dsc" at bounding box center [402, 93] width 675 height 22
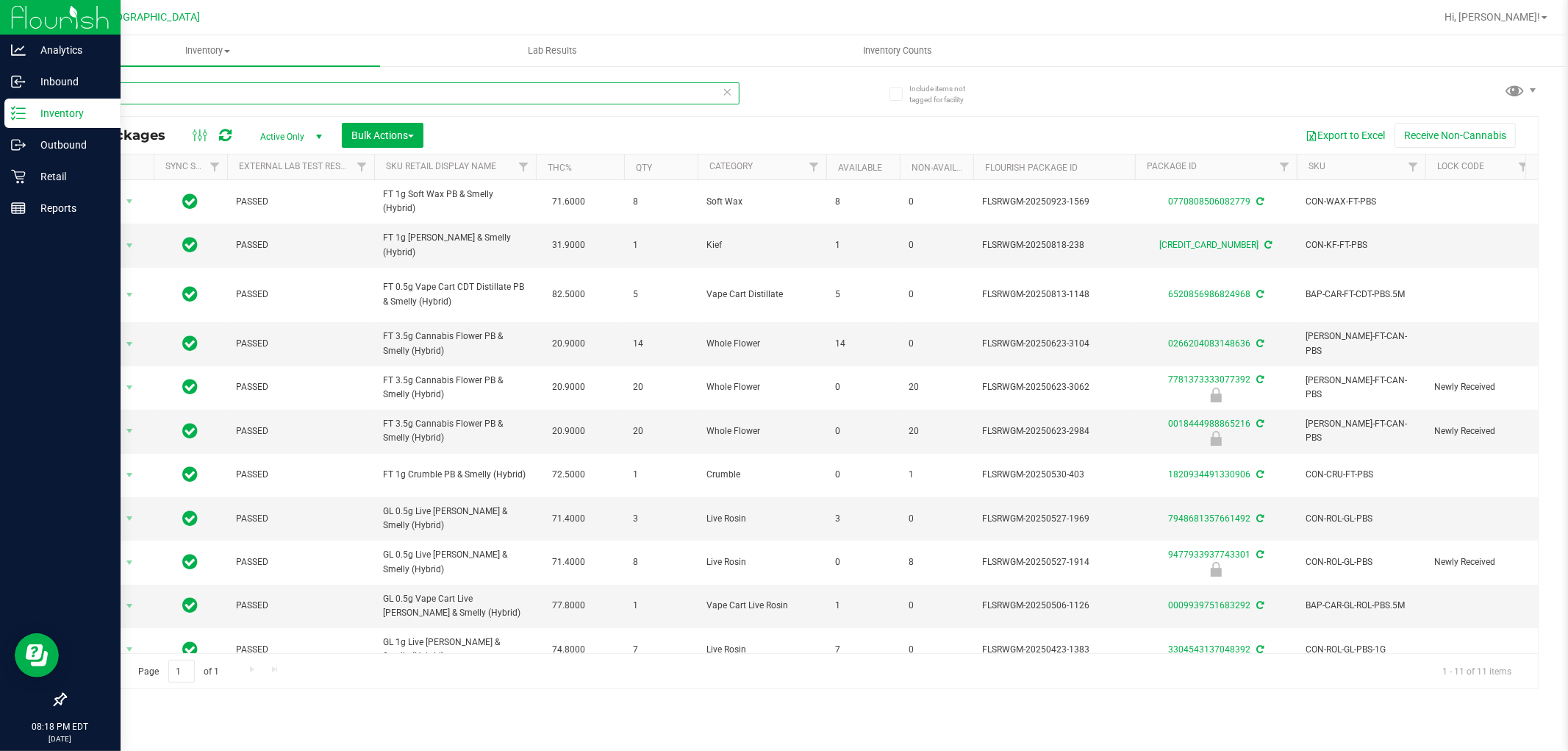
click at [201, 83] on input "pbs" at bounding box center [402, 93] width 675 height 22
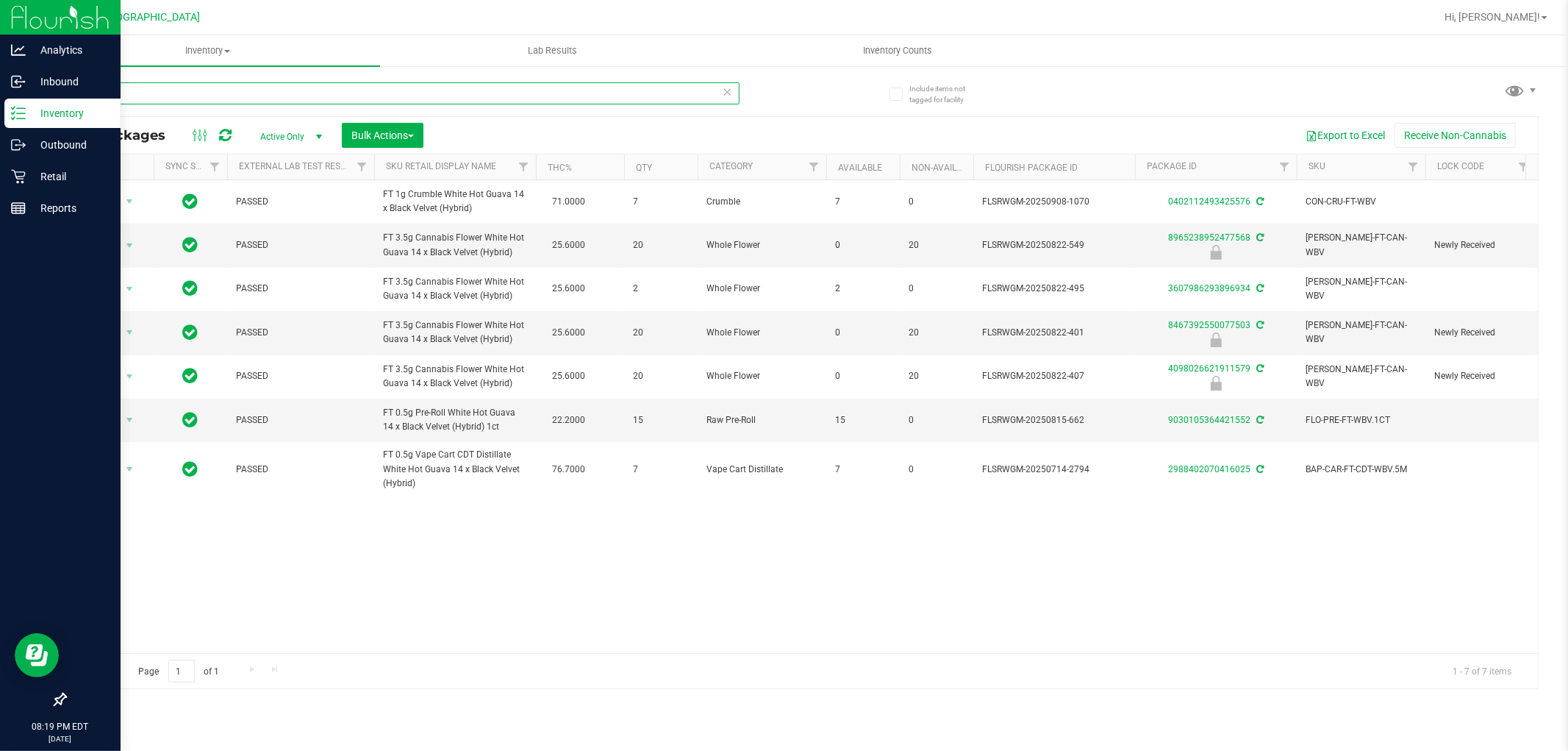
click at [250, 90] on input "wbv" at bounding box center [402, 93] width 675 height 22
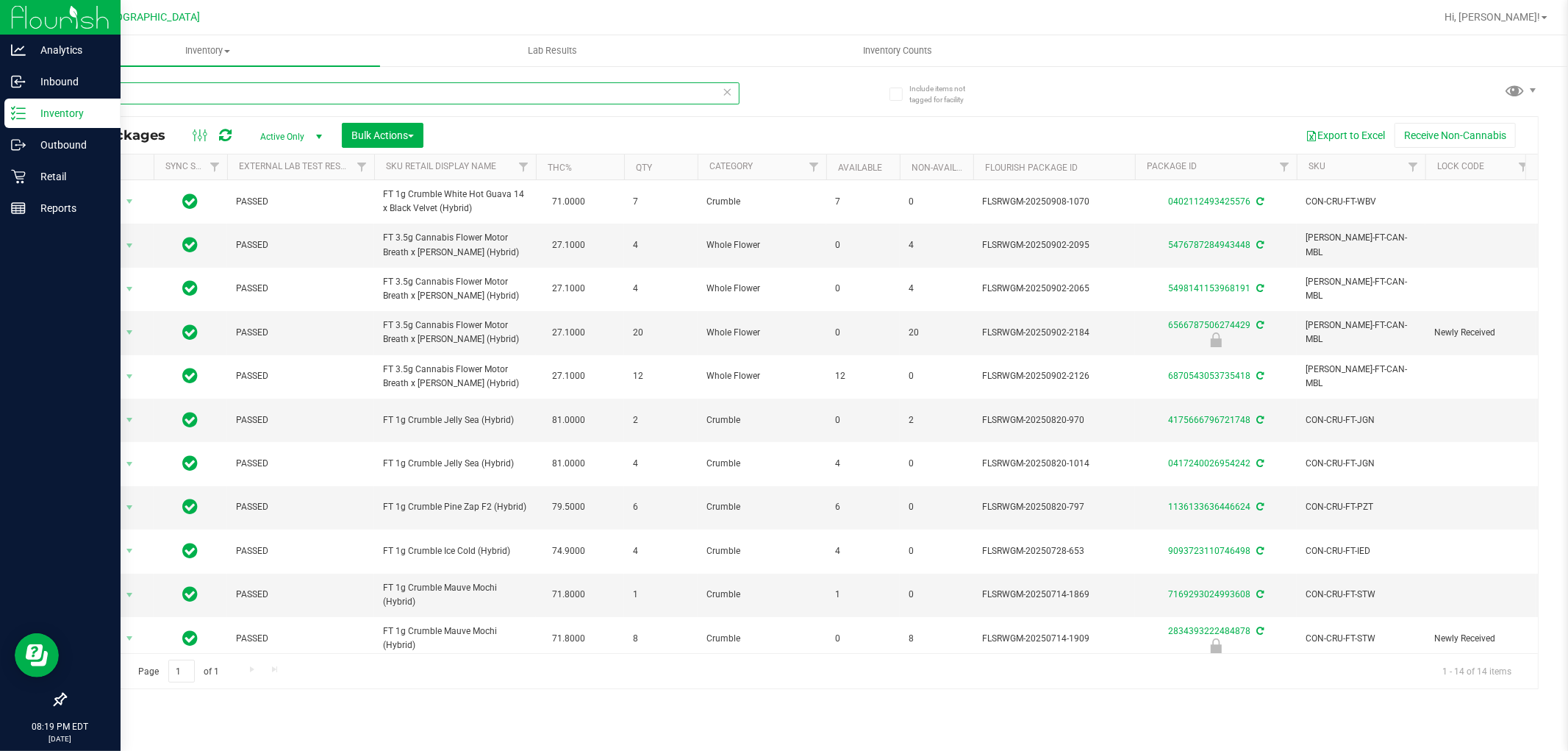
click at [104, 92] on input "mbl" at bounding box center [402, 93] width 675 height 22
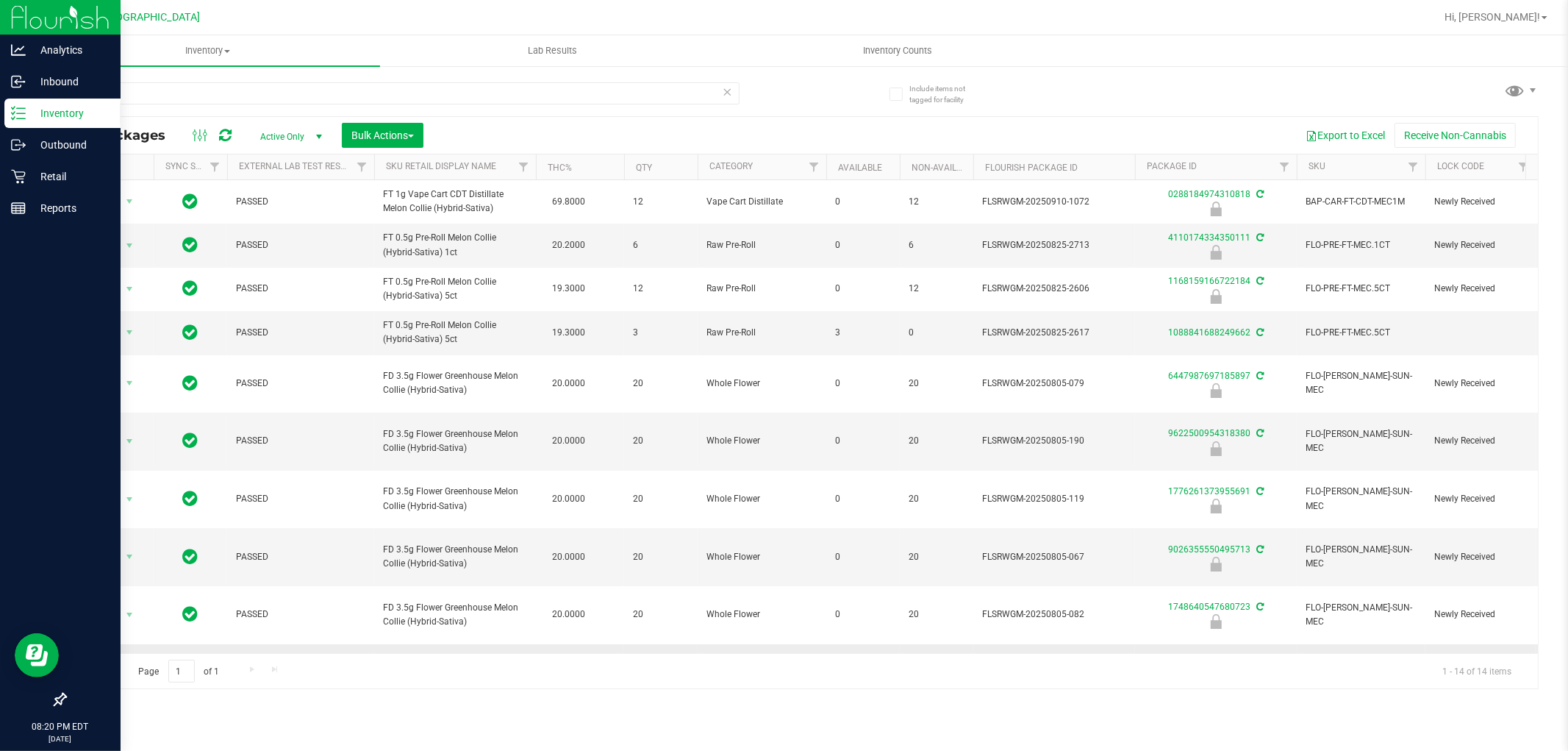
drag, startPoint x: 466, startPoint y: 614, endPoint x: 378, endPoint y: 600, distance: 89.1
click at [378, 644] on td "FD 3.5g Flower Greenhouse Melon Collie (Hybrid-Sativa)" at bounding box center [455, 673] width 162 height 58
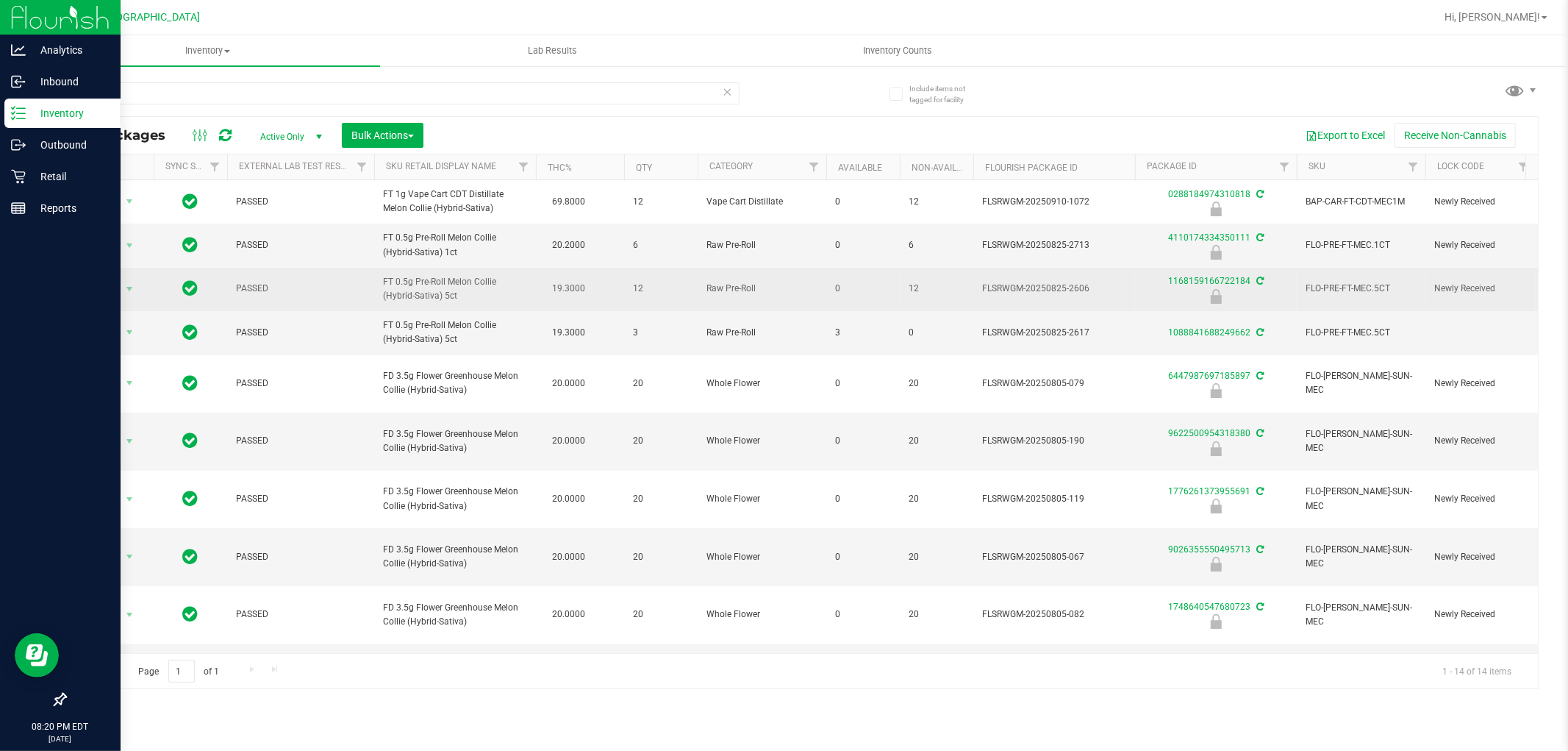
copy span "FD 3.5g Flower Greenhouse Melon Collie (Hybrid-Sativa)"
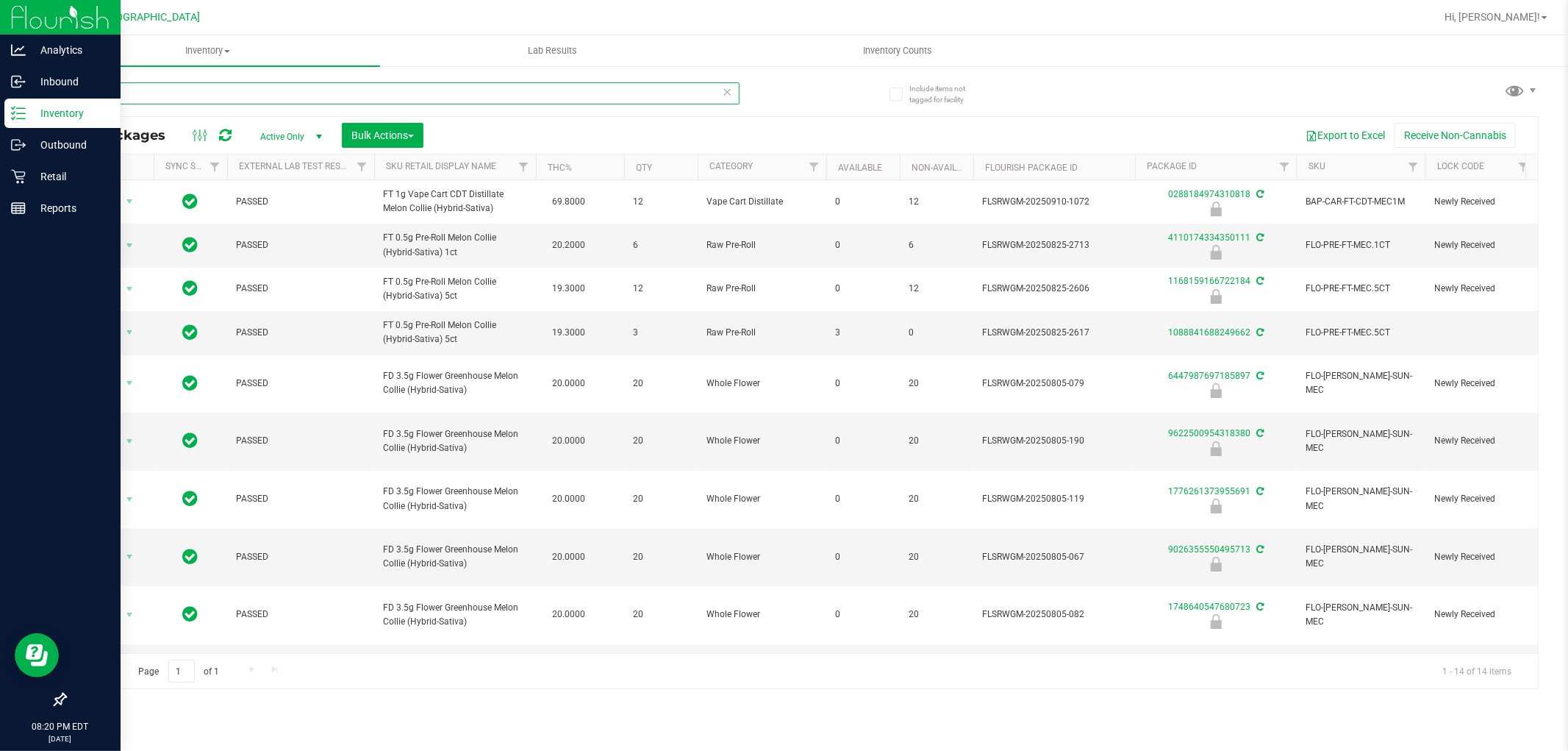
click at [316, 97] on input "mec" at bounding box center [402, 93] width 675 height 22
paste input "FD 3.5g Flower Greenhouse Melon Collie (Hybrid-Sativa)"
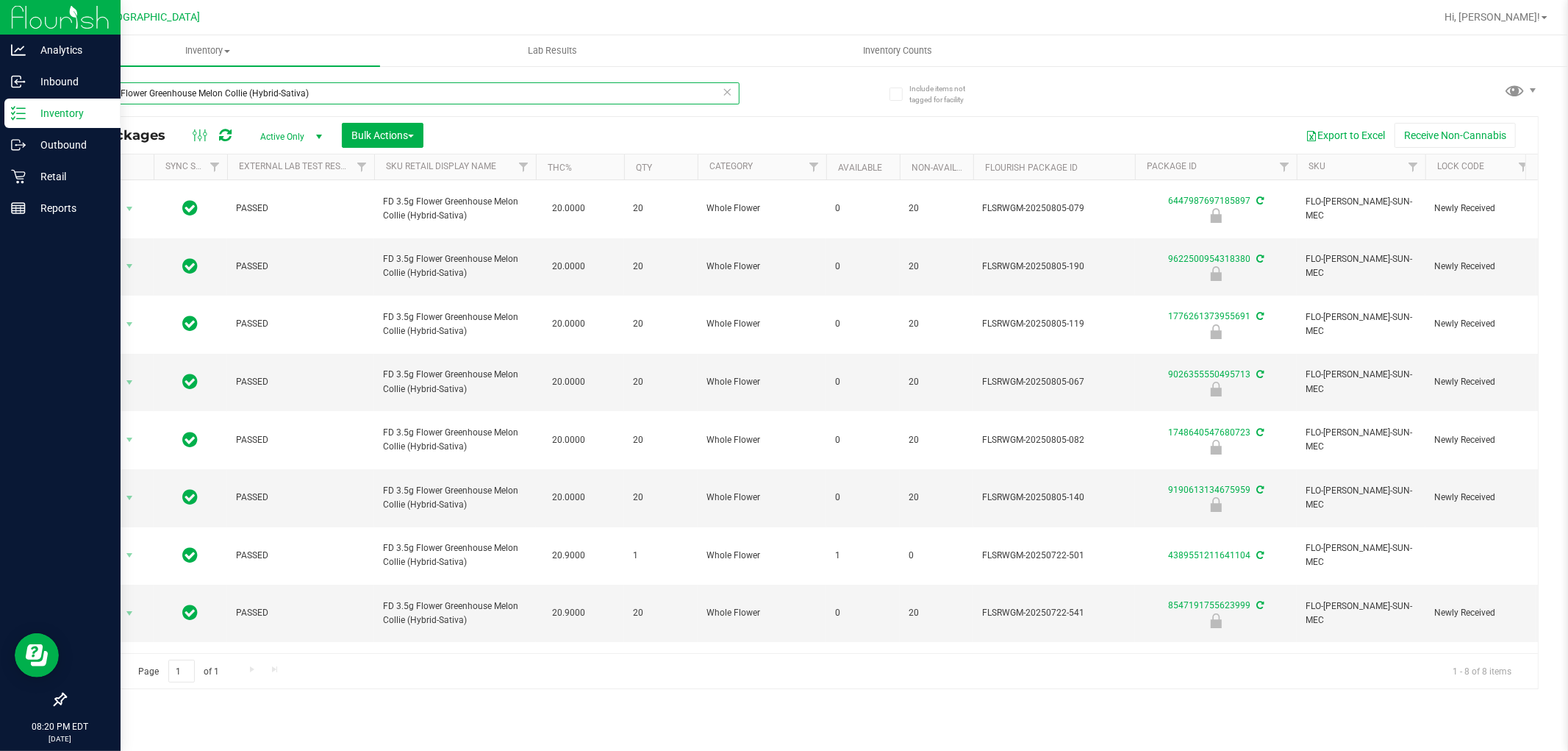
type input "FD 3.5g Flower Greenhouse Melon Collie (Hybrid-Sativa)"
click at [53, 194] on div "Reports" at bounding box center [62, 208] width 116 height 30
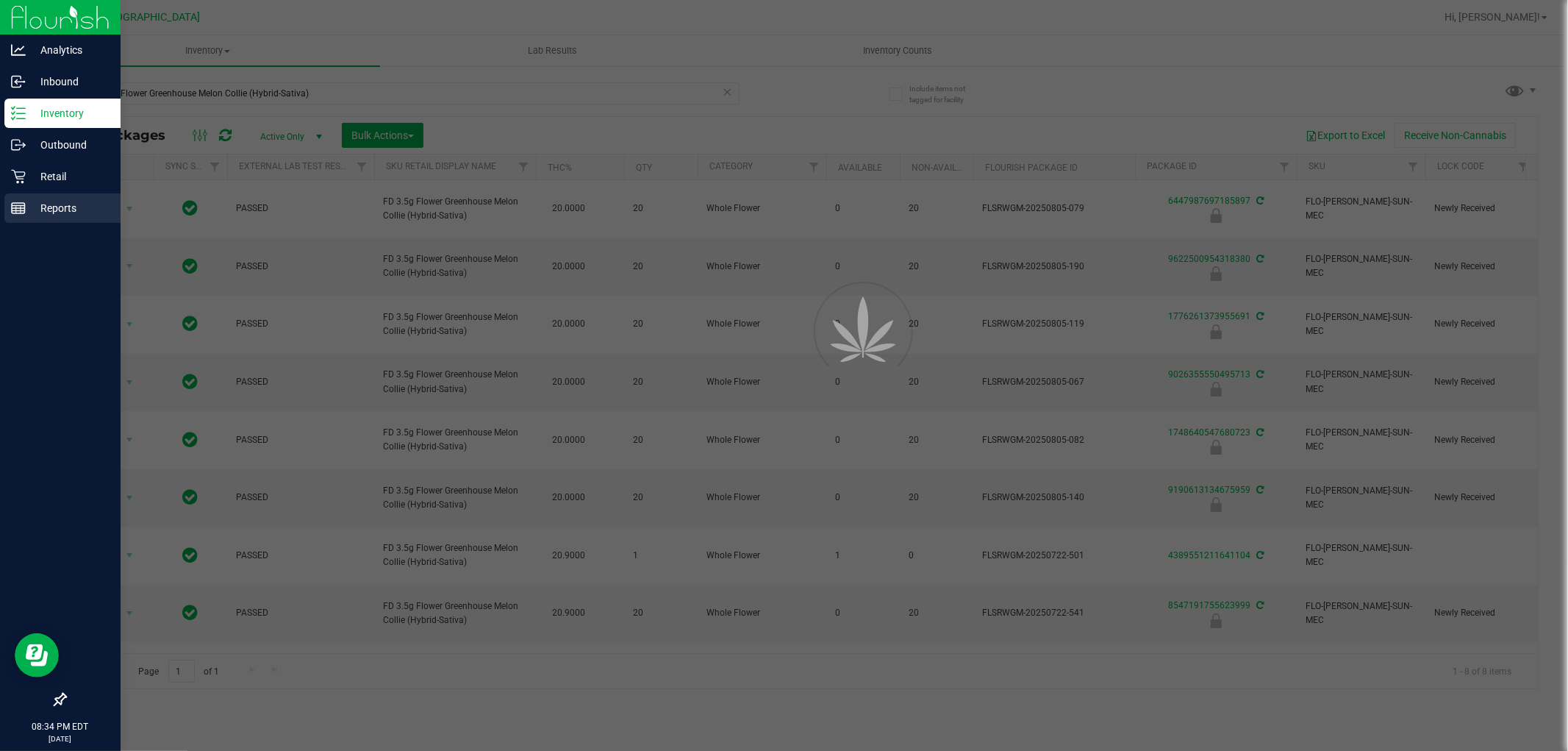
click at [69, 212] on p "Reports" at bounding box center [70, 208] width 88 height 18
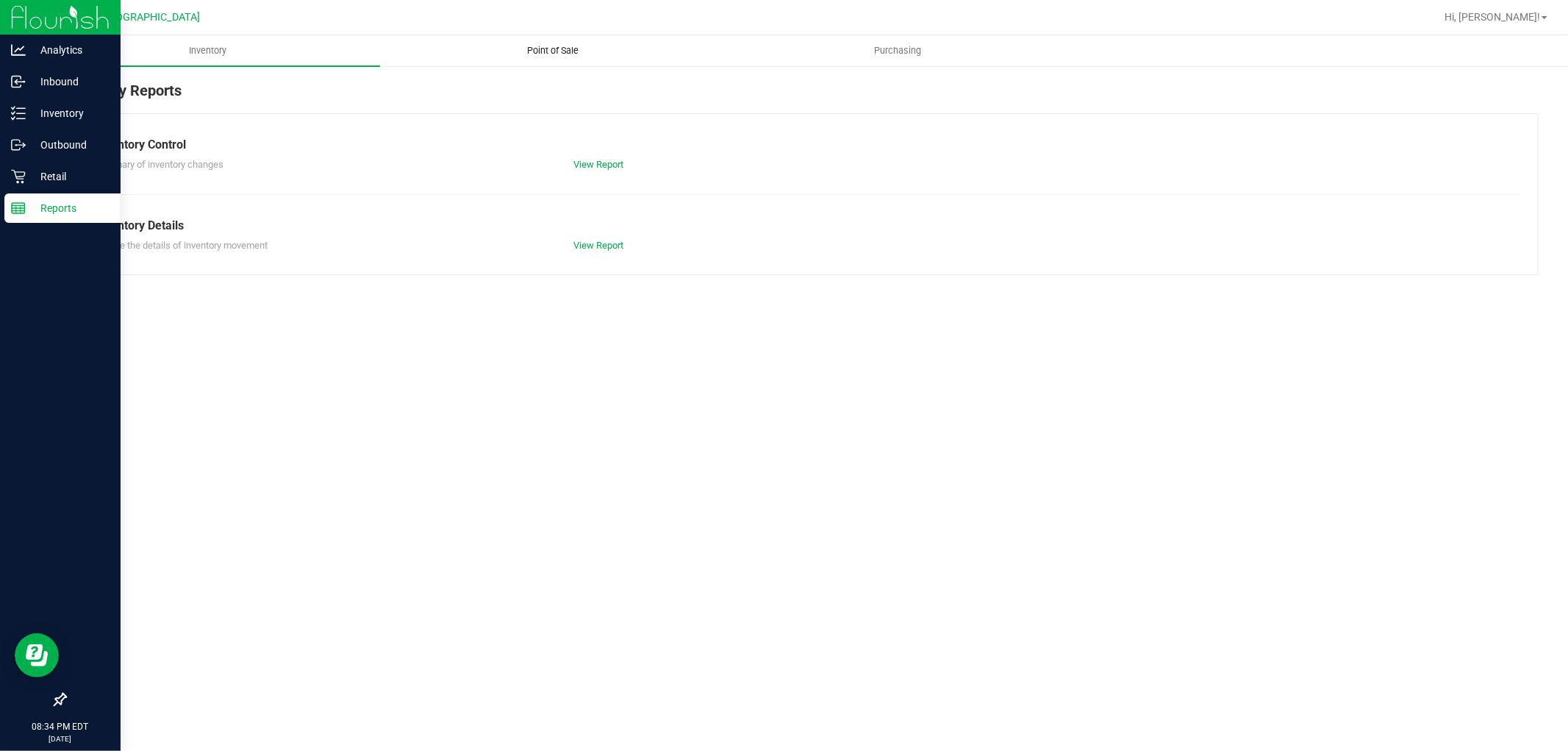
click at [550, 48] on span "Point of Sale" at bounding box center [552, 51] width 91 height 14
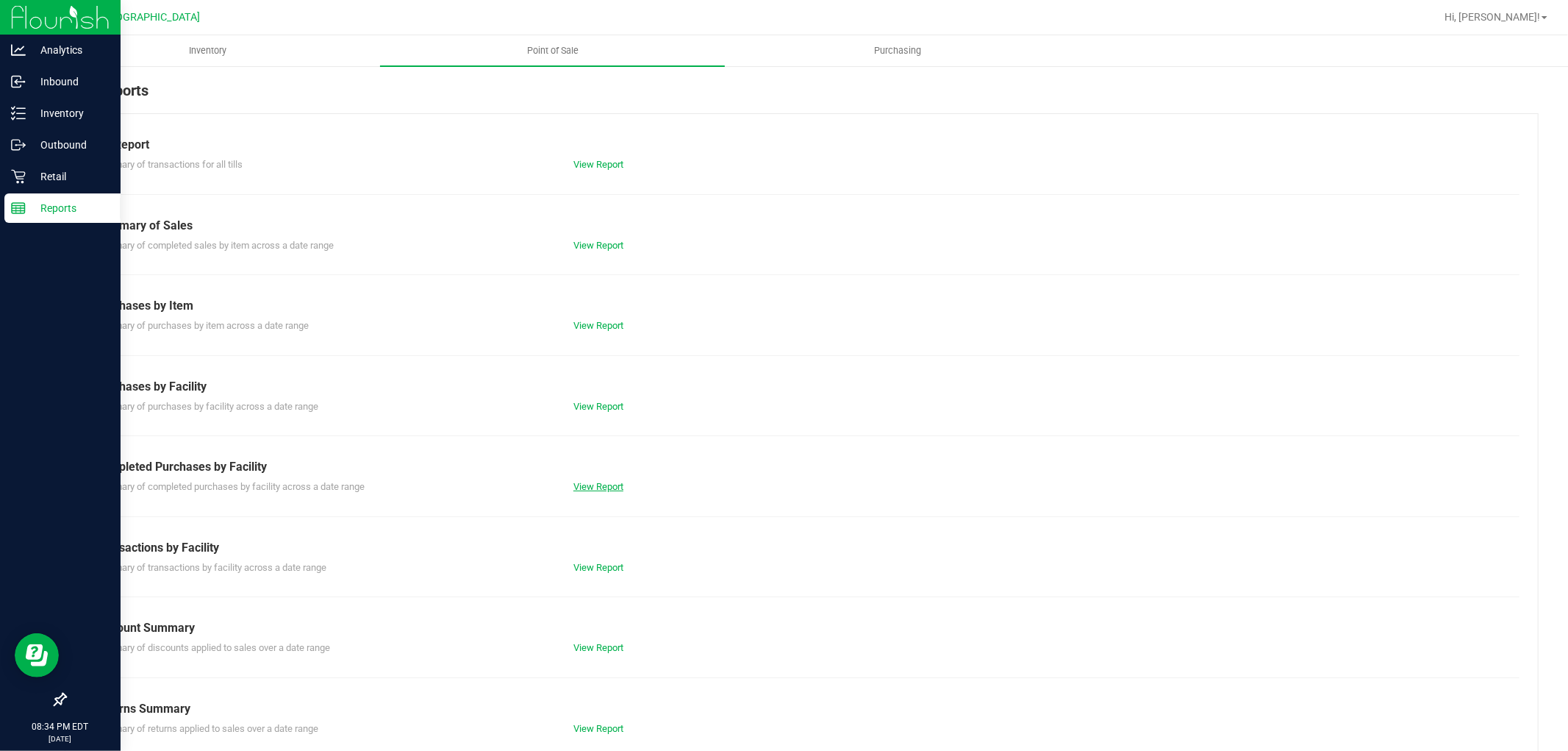
click at [598, 479] on div "Summary of completed purchases by facility across a date range View Report" at bounding box center [801, 485] width 1436 height 19
click at [605, 489] on link "View Report" at bounding box center [598, 486] width 50 height 11
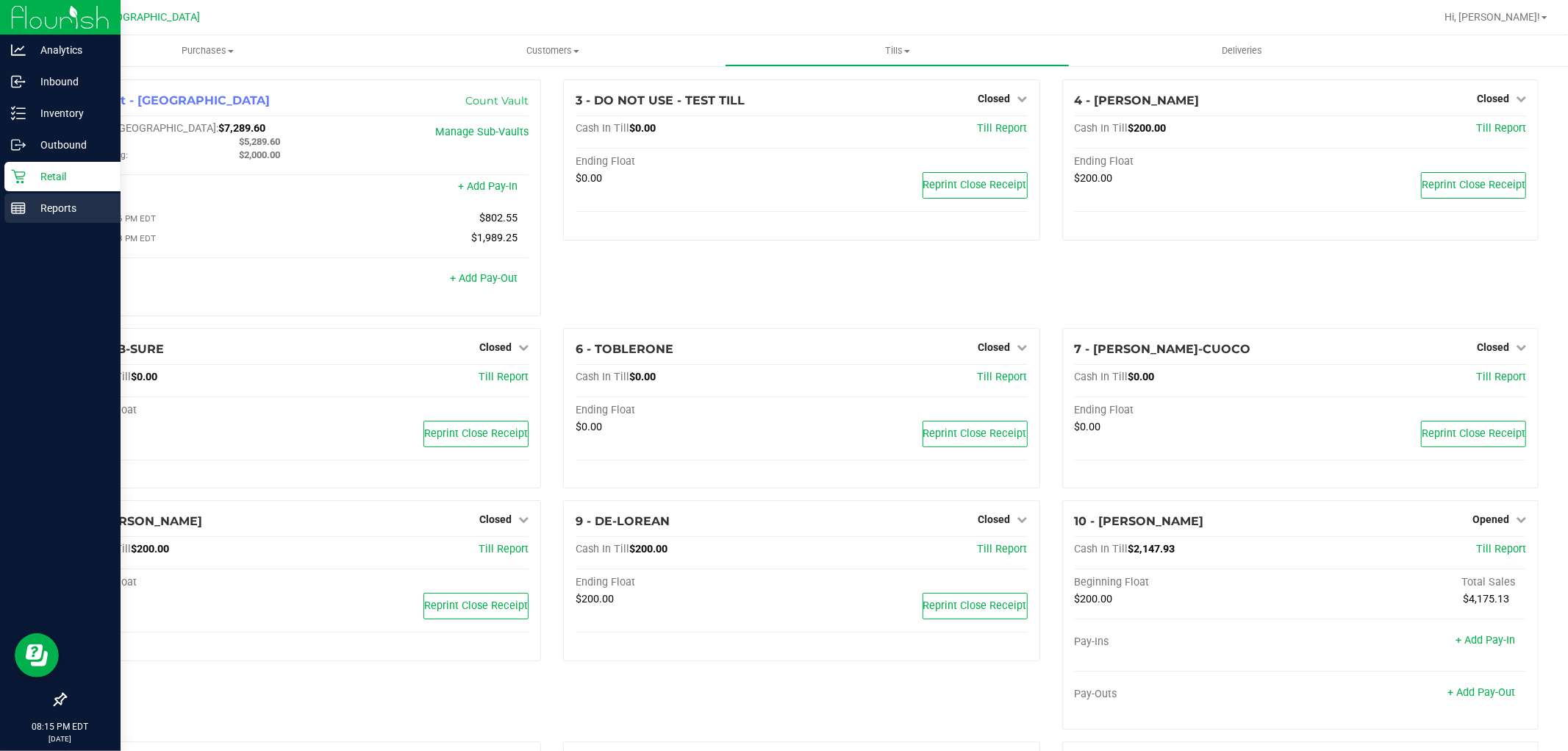
click at [20, 209] on line at bounding box center [20, 210] width 0 height 8
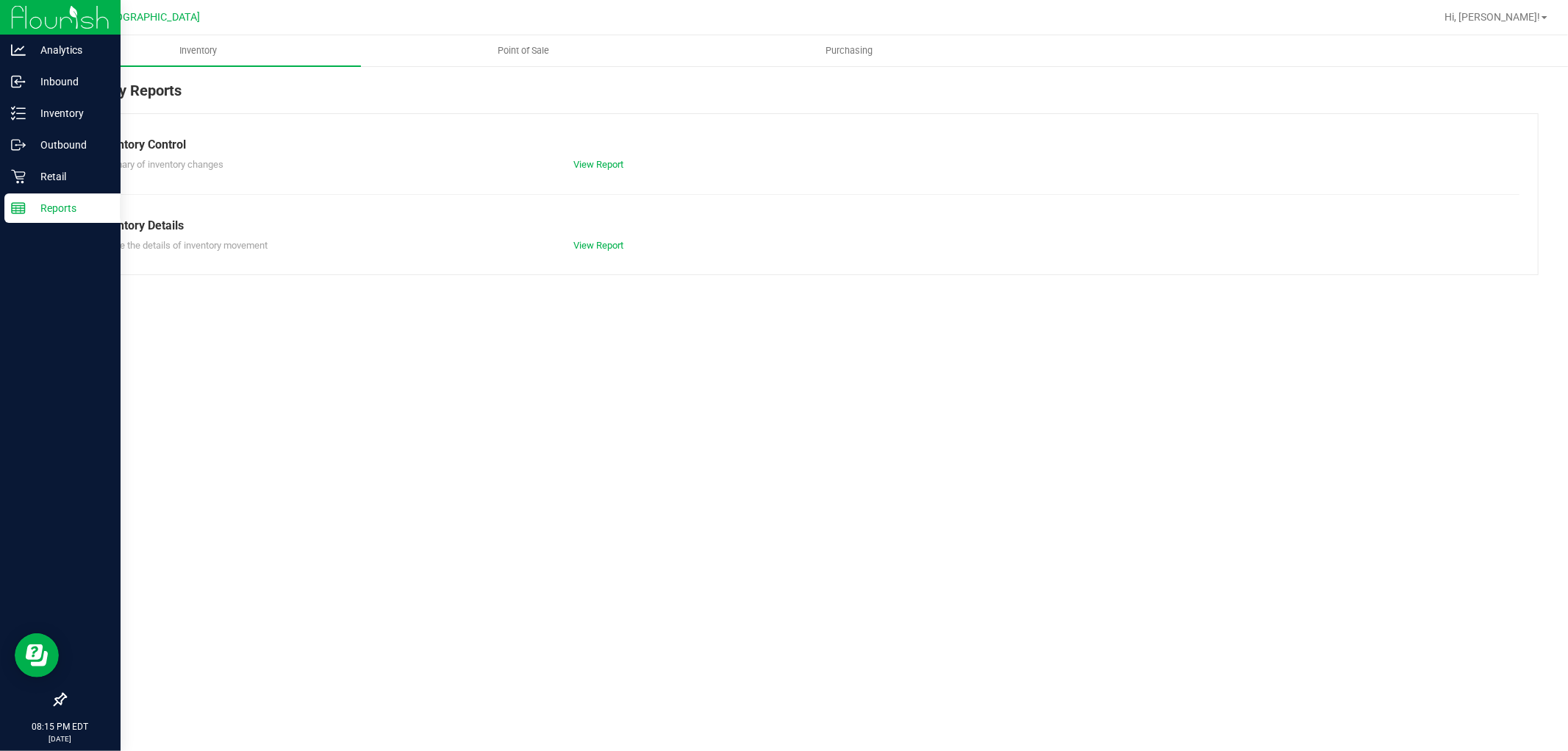
click at [550, 53] on span "Point of Sale" at bounding box center [523, 51] width 91 height 14
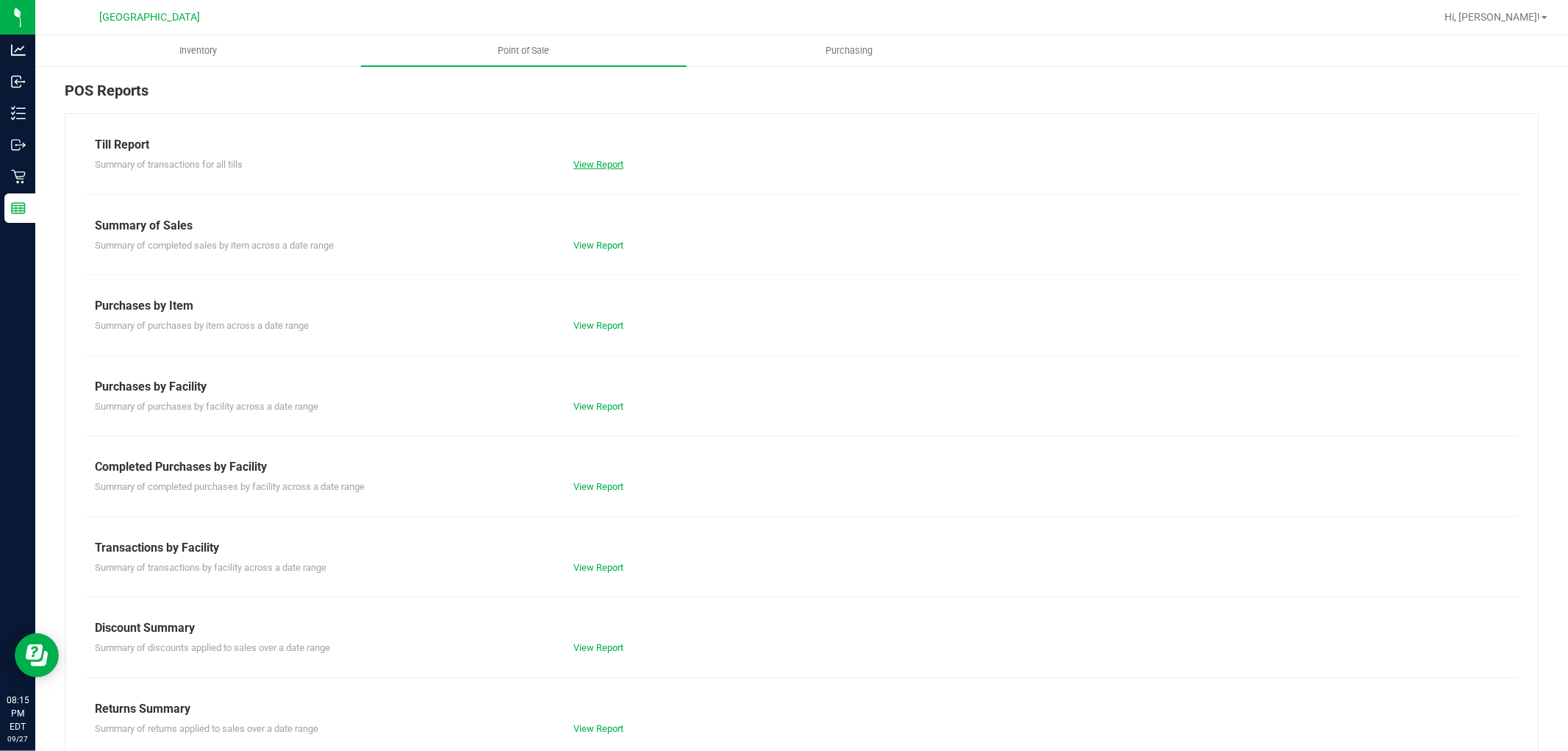
click at [611, 160] on link "View Report" at bounding box center [598, 164] width 50 height 11
